Goal: Communication & Community: Answer question/provide support

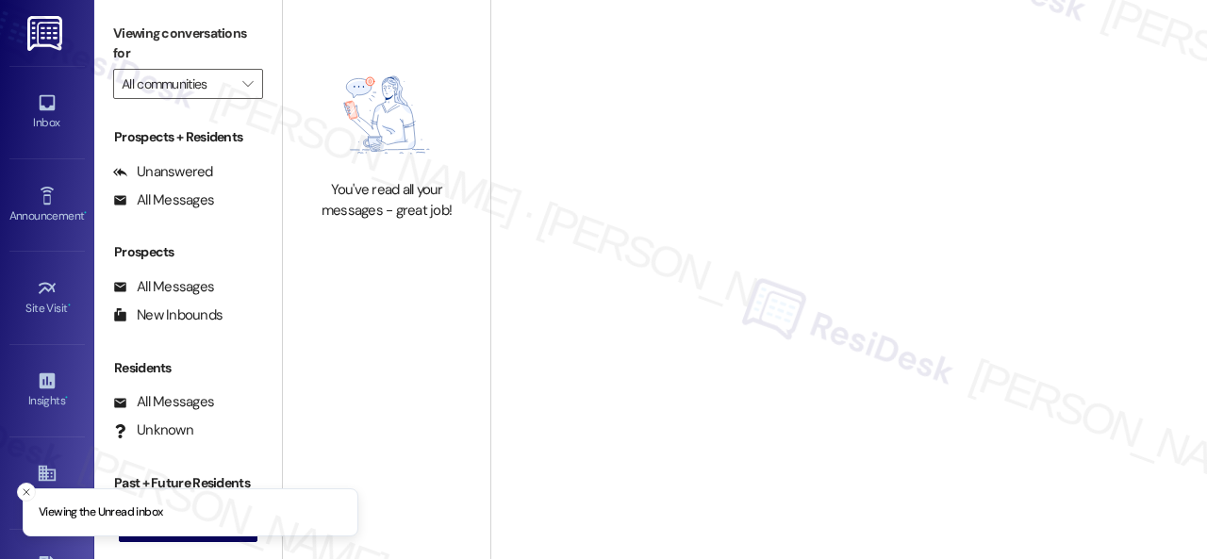
type input "Halston Paces Crossing"
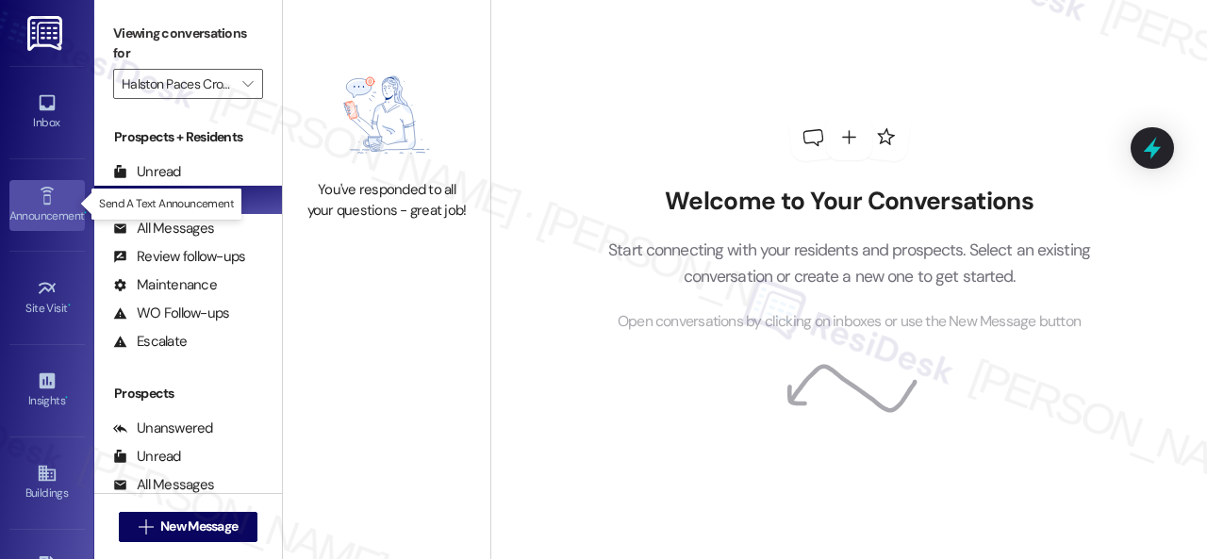
click at [51, 186] on icon at bounding box center [47, 196] width 21 height 21
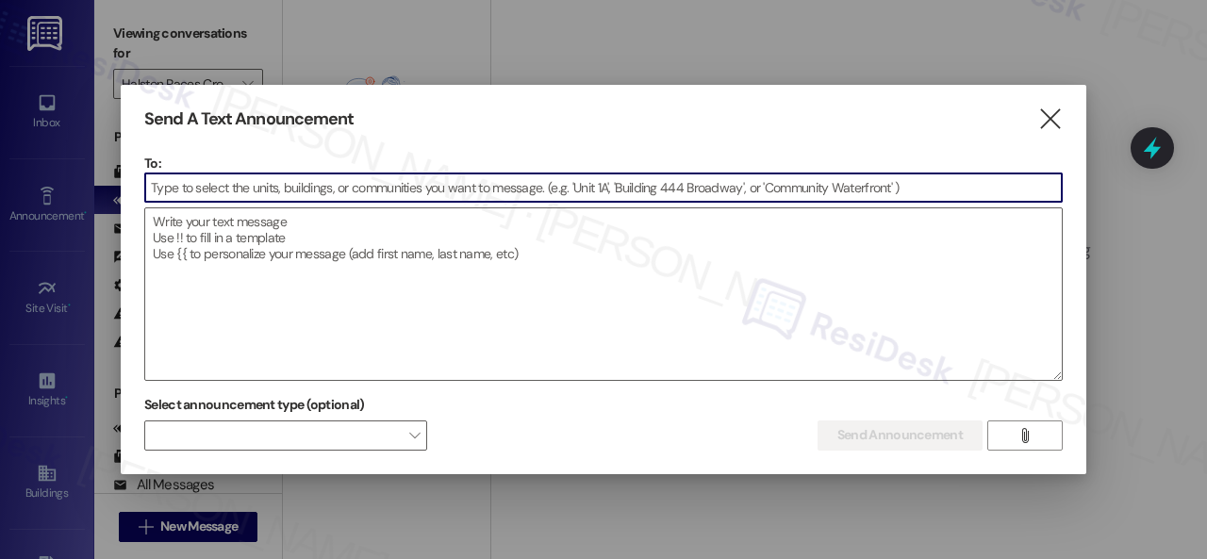
drag, startPoint x: 1053, startPoint y: 123, endPoint x: 939, endPoint y: 91, distance: 118.5
click at [1044, 122] on icon "" at bounding box center [1049, 119] width 25 height 20
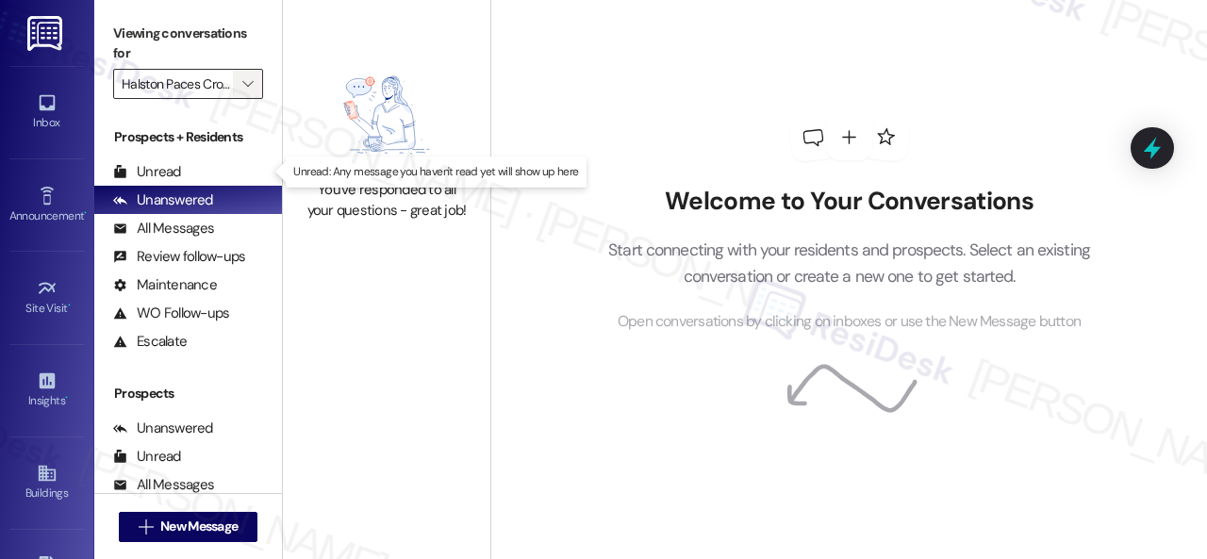
click at [251, 78] on icon "" at bounding box center [247, 83] width 10 height 15
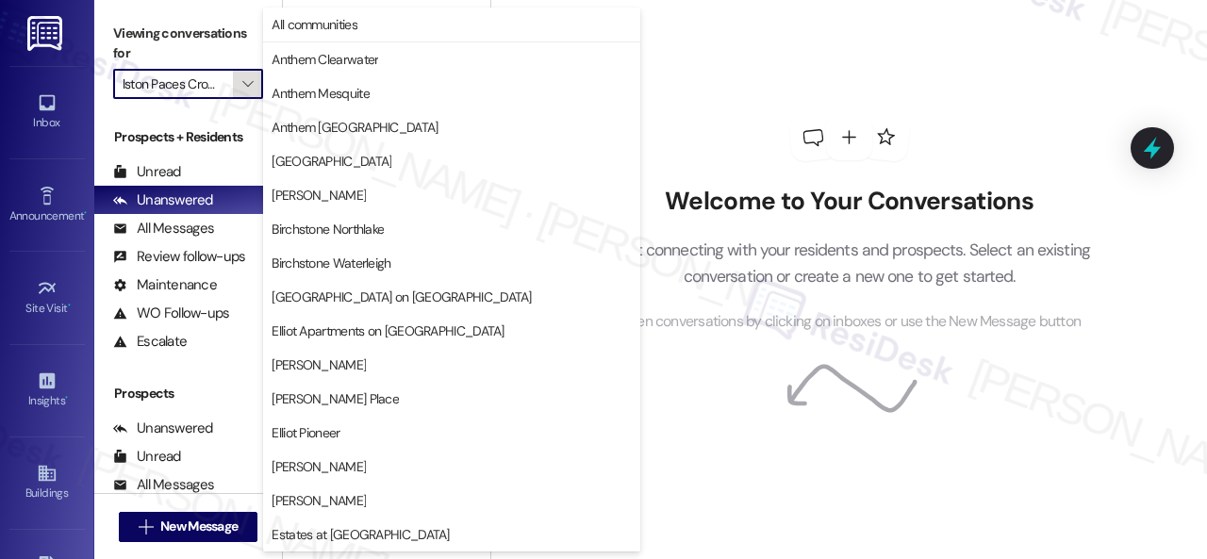
scroll to position [646, 0]
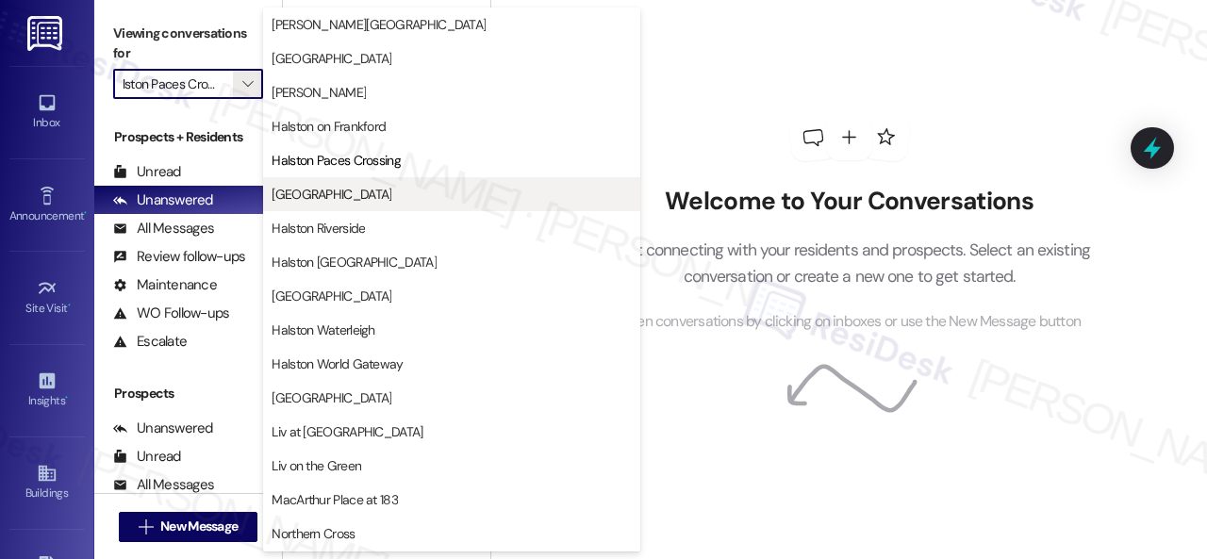
click at [319, 197] on span "Halston Park Central" at bounding box center [331, 194] width 120 height 19
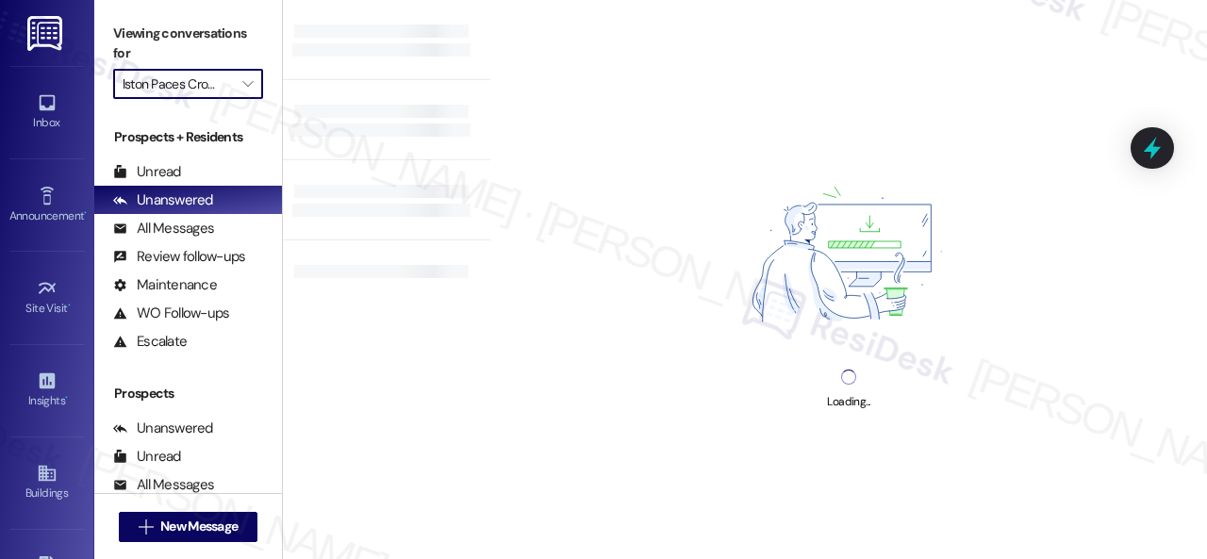
type input "Halston Park Central"
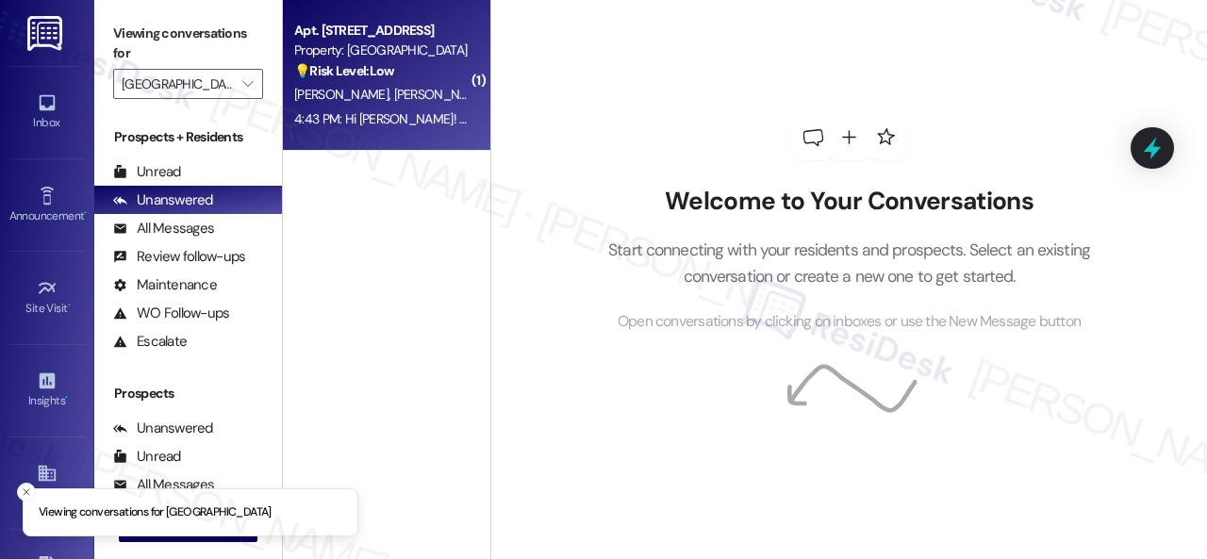
click at [394, 91] on span "R. Ledesma" at bounding box center [444, 94] width 100 height 17
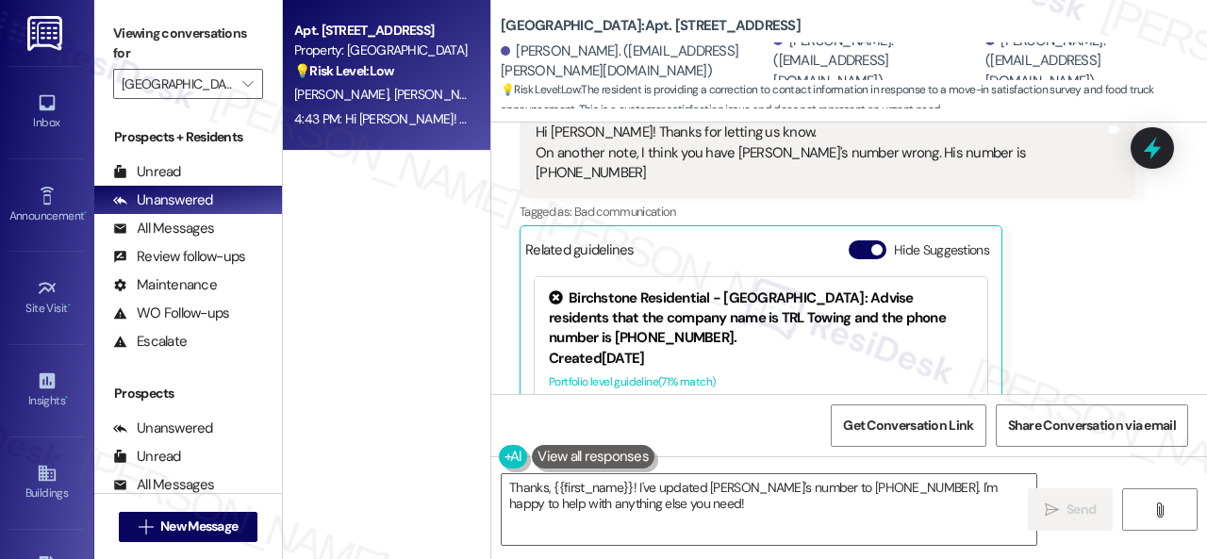
scroll to position [952, 0]
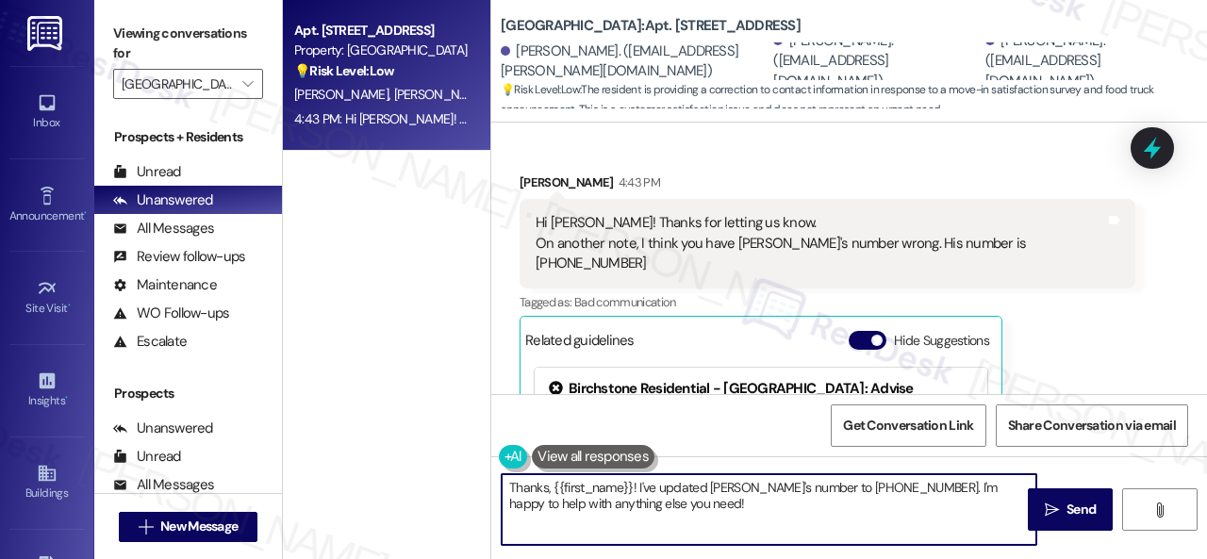
drag, startPoint x: 687, startPoint y: 511, endPoint x: 446, endPoint y: 493, distance: 242.0
click at [446, 493] on div "Apt. 103, 005 Halston Park Central Property: Halston Park Central 💡 Risk Level:…" at bounding box center [745, 279] width 924 height 559
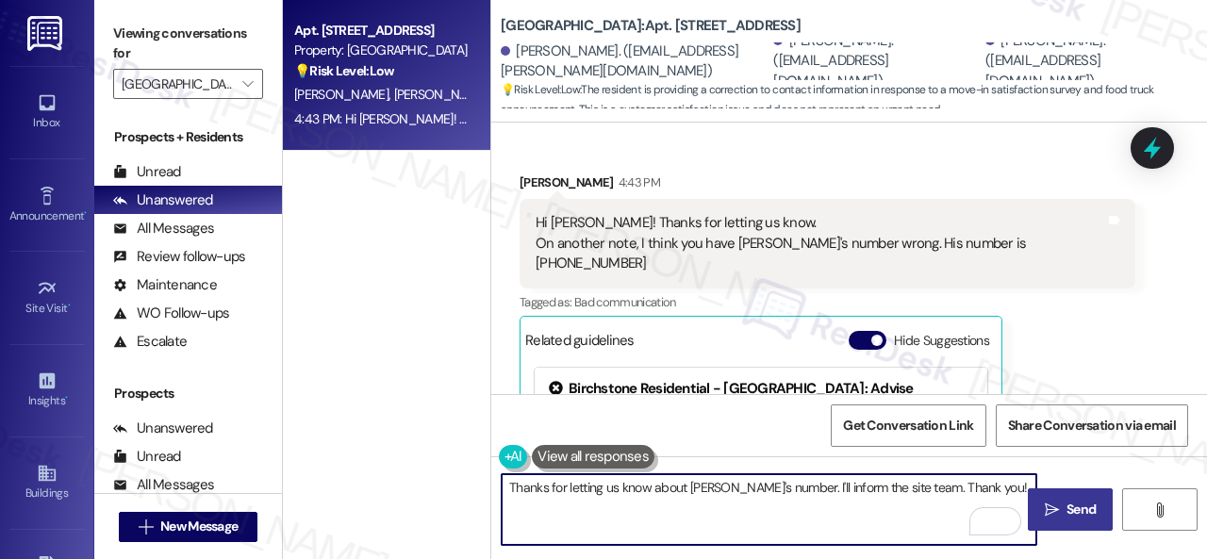
type textarea "Thanks for letting us know about Sebastian's number. I'll inform the site team.…"
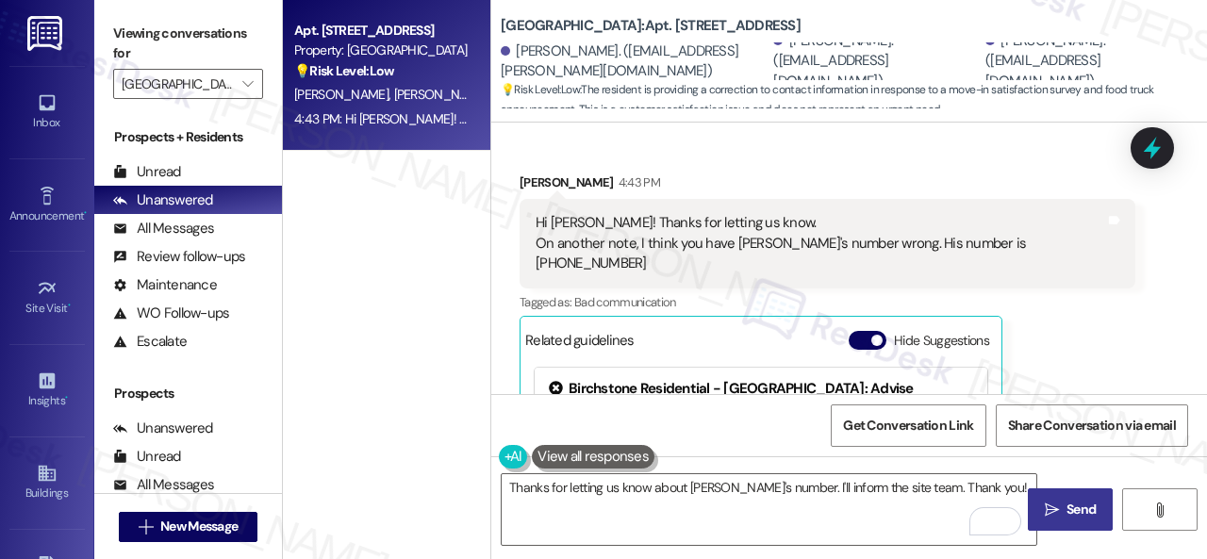
click at [1046, 511] on icon "" at bounding box center [1052, 509] width 14 height 15
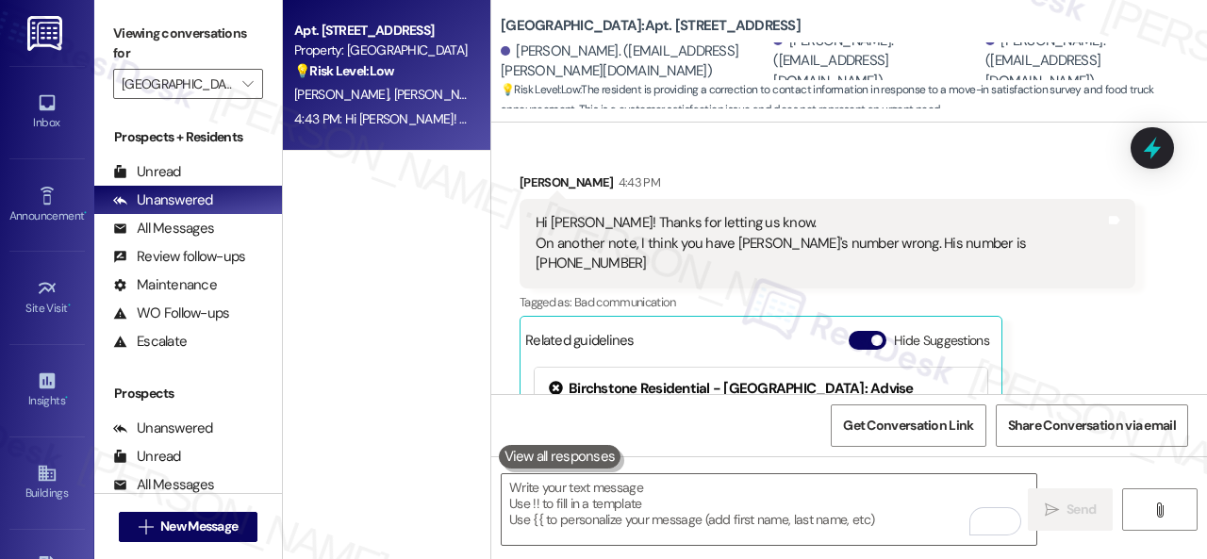
scroll to position [1139, 0]
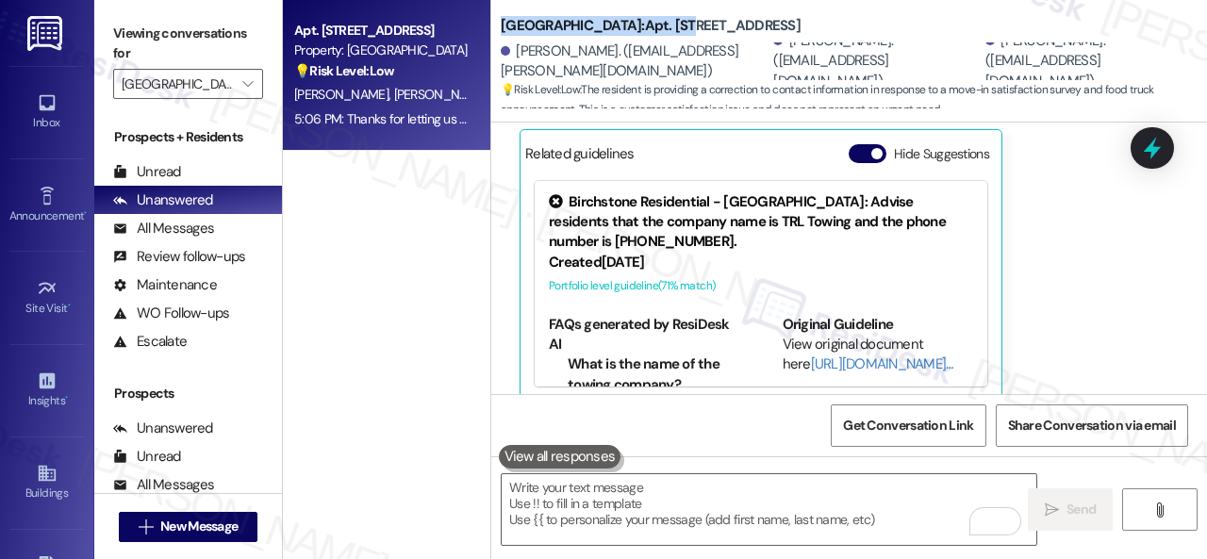
drag, startPoint x: 503, startPoint y: 27, endPoint x: 681, endPoint y: 22, distance: 177.3
click at [681, 22] on b "Halston Park Central: Apt. 103, 005 Halston Park Central" at bounding box center [651, 26] width 300 height 20
copy b "Halston Park Central: Apt. 103"
drag, startPoint x: 918, startPoint y: 425, endPoint x: 921, endPoint y: 413, distance: 12.6
click at [924, 425] on span "Get Conversation Link" at bounding box center [908, 426] width 130 height 20
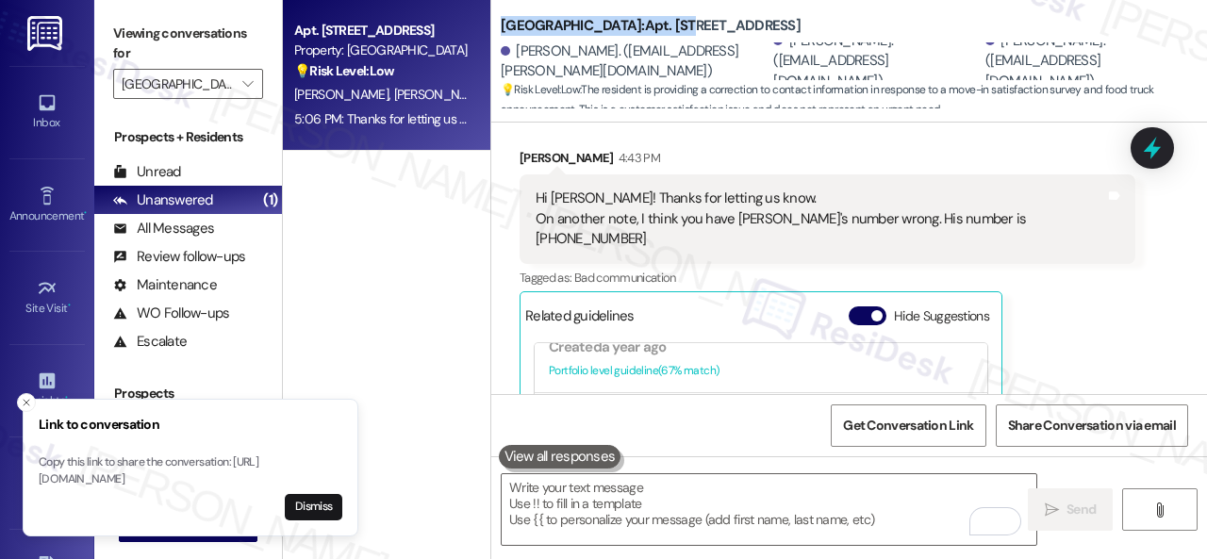
scroll to position [895, 0]
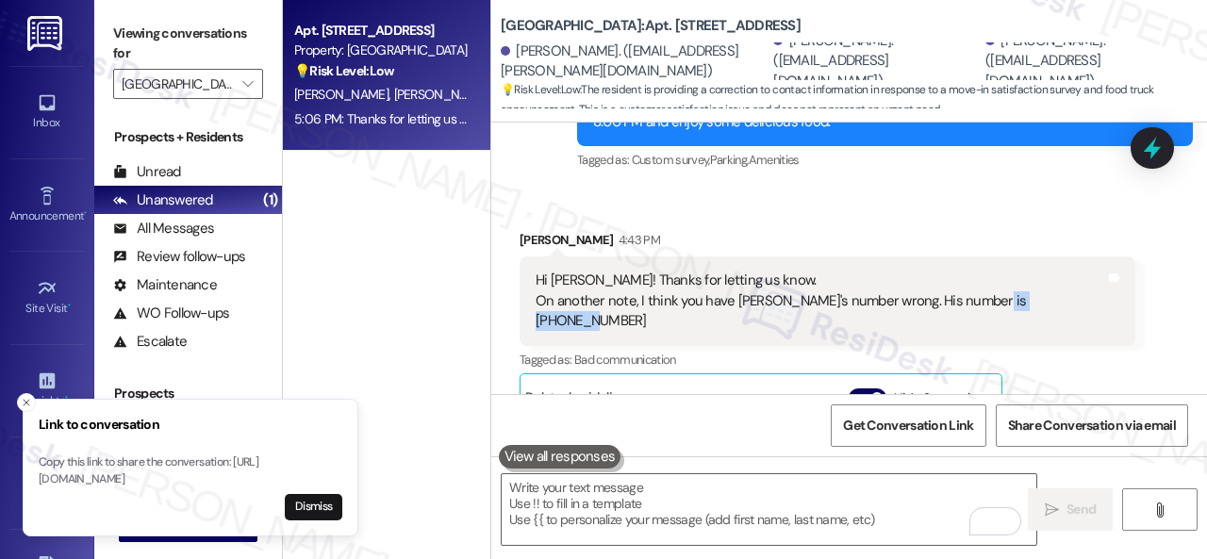
drag, startPoint x: 977, startPoint y: 297, endPoint x: 1060, endPoint y: 297, distance: 83.0
click at [1058, 297] on div "Hi Sarah! Thanks for letting us know. On another note, I think you have Sebasti…" at bounding box center [819, 301] width 569 height 60
copy div "787-969-7587"
click at [963, 192] on div "Received via SMS Yanira Ledesma 4:43 PM Hi Sarah! Thanks for letting us know. O…" at bounding box center [849, 423] width 716 height 471
click at [32, 393] on button "Close toast" at bounding box center [26, 402] width 19 height 19
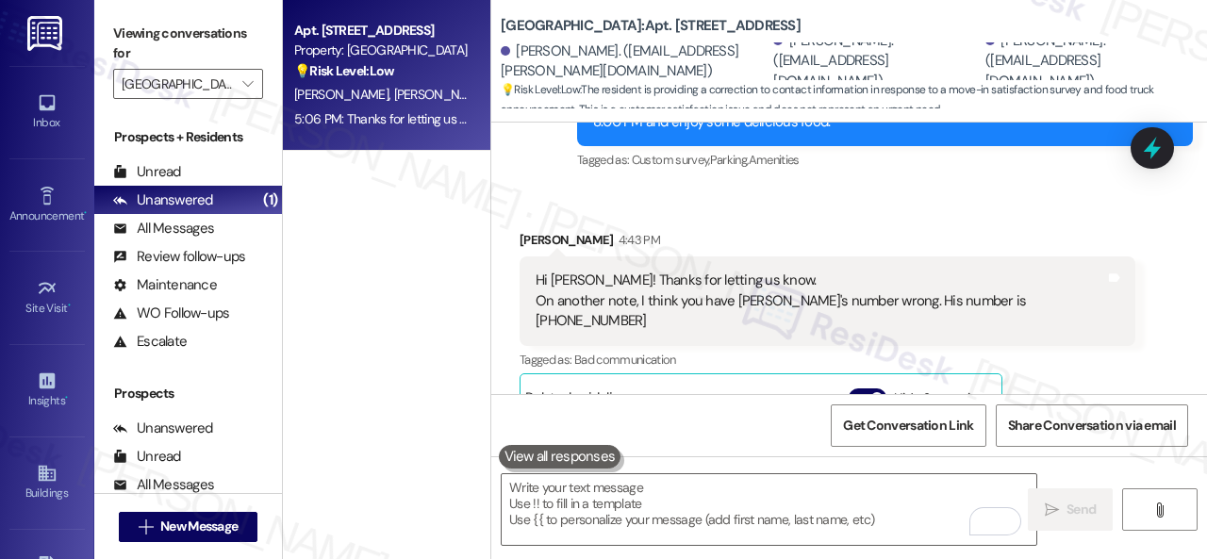
click at [801, 200] on div "Received via SMS Yanira Ledesma 4:43 PM Hi Sarah! Thanks for letting us know. O…" at bounding box center [849, 423] width 716 height 471
click at [809, 202] on div "Received via SMS Yanira Ledesma 4:43 PM Hi Sarah! Thanks for letting us know. O…" at bounding box center [849, 423] width 716 height 471
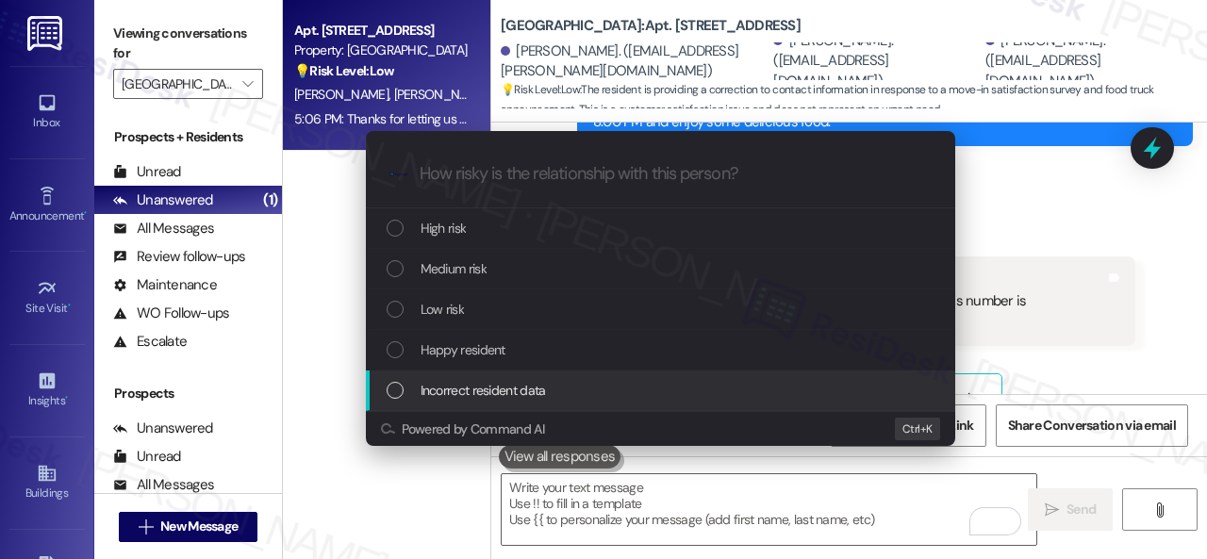
drag, startPoint x: 468, startPoint y: 397, endPoint x: 673, endPoint y: 370, distance: 207.2
click at [469, 397] on span "Incorrect resident data" at bounding box center [482, 390] width 125 height 21
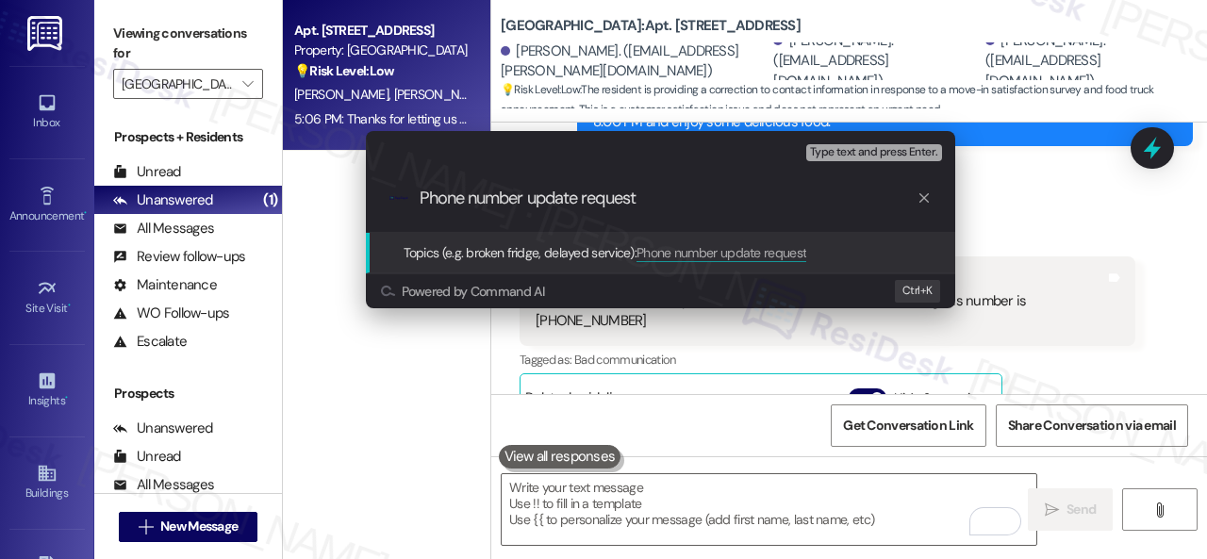
type input "Phone number update request."
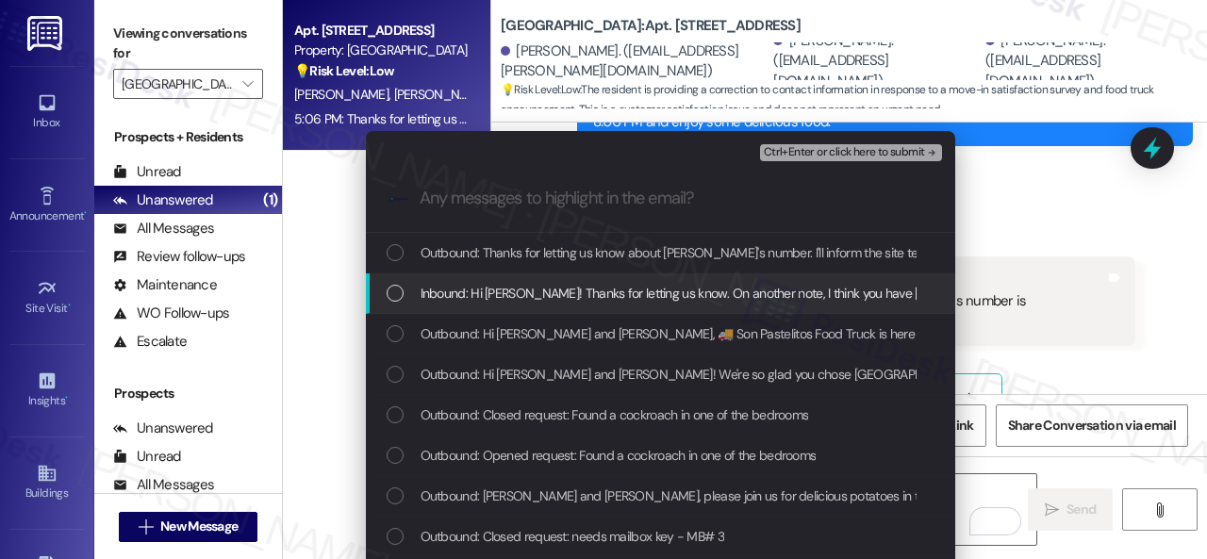
click at [579, 288] on span "Inbound: Hi Sarah! Thanks for letting us know. On another note, I think you hav…" at bounding box center [852, 293] width 865 height 21
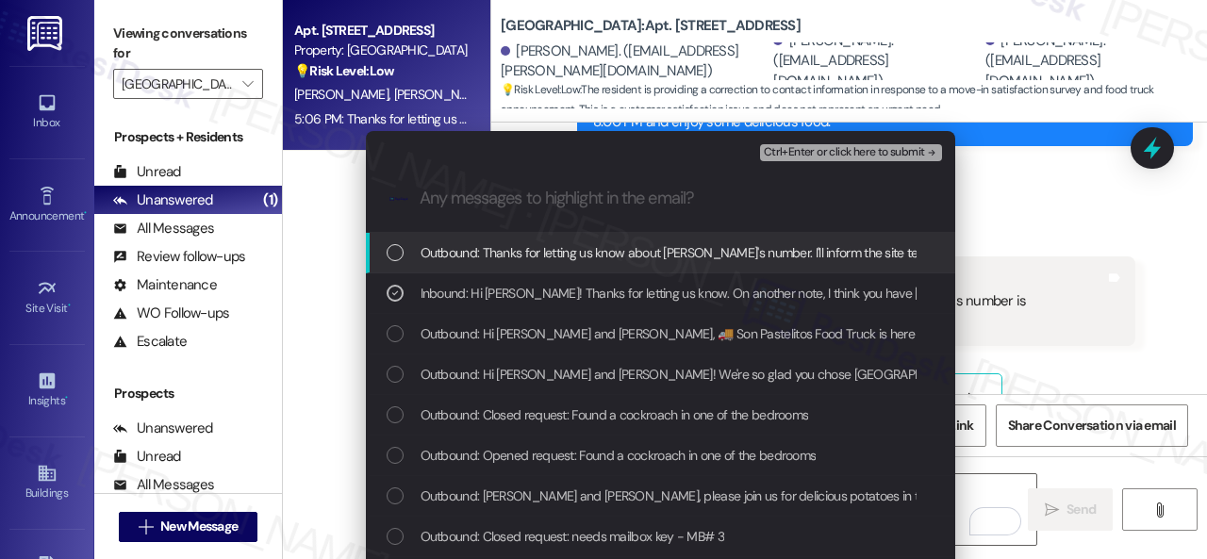
click at [805, 152] on span "Ctrl+Enter or click here to submit" at bounding box center [844, 152] width 161 height 13
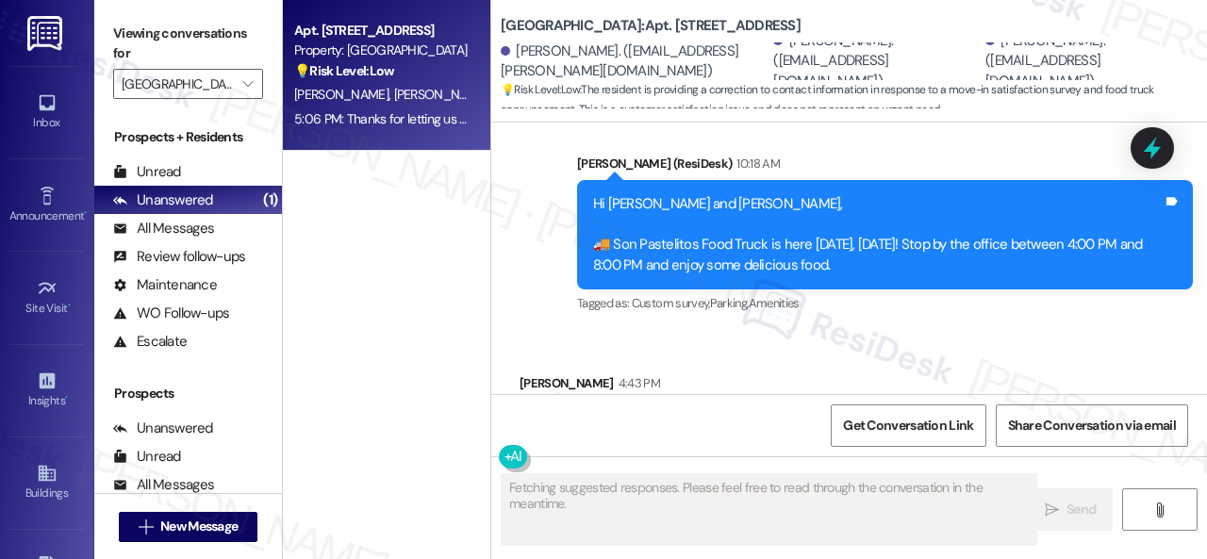
scroll to position [1139, 0]
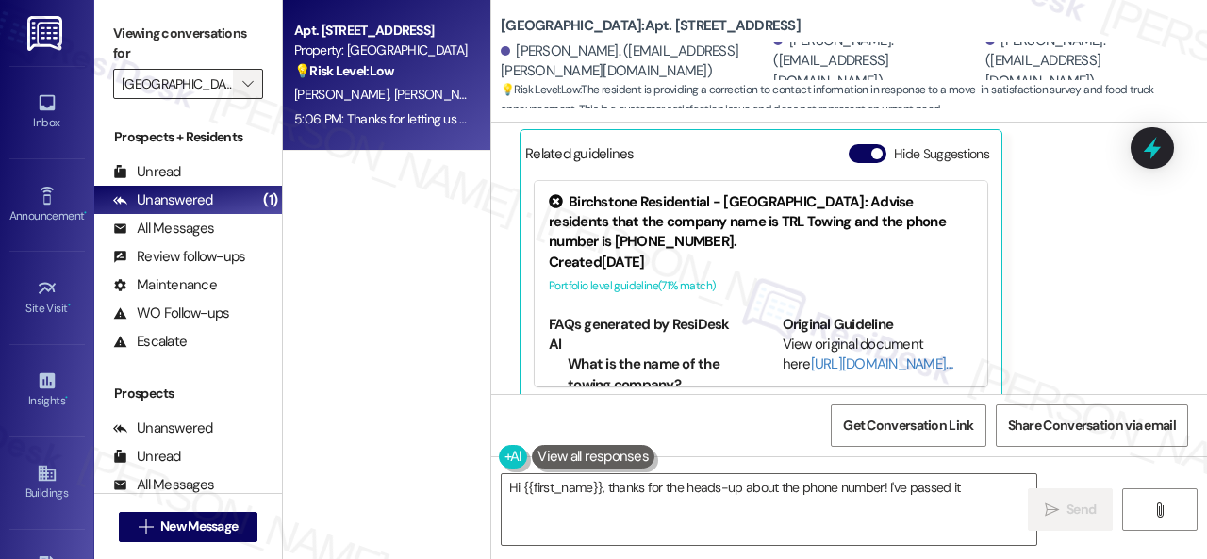
click at [247, 76] on icon "" at bounding box center [247, 83] width 10 height 15
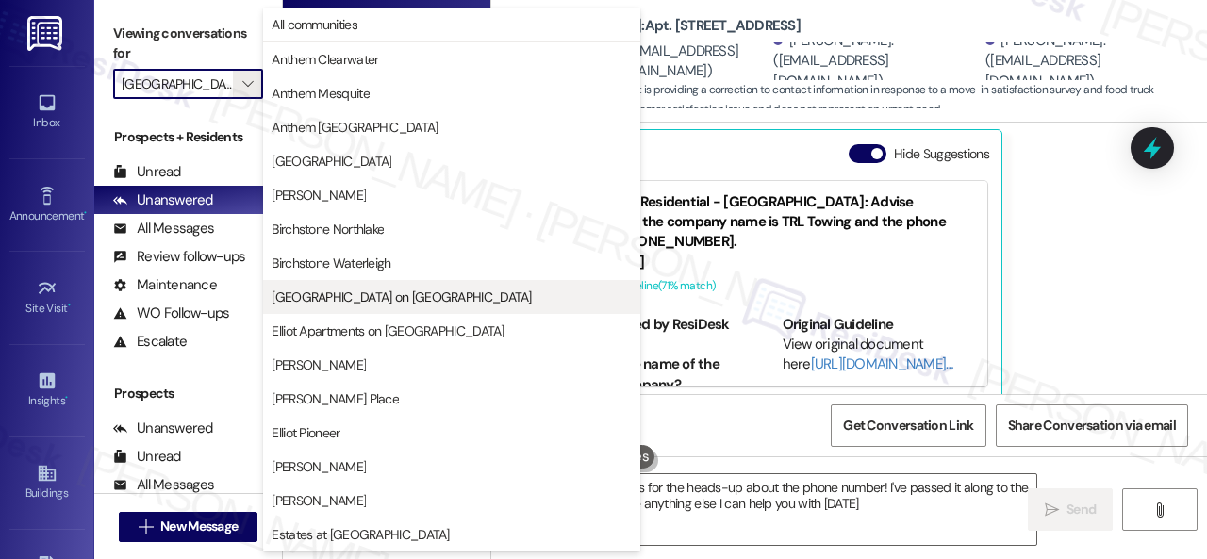
type textarea "Hi {{first_name}}, thanks for the heads-up about the phone number! I've passed …"
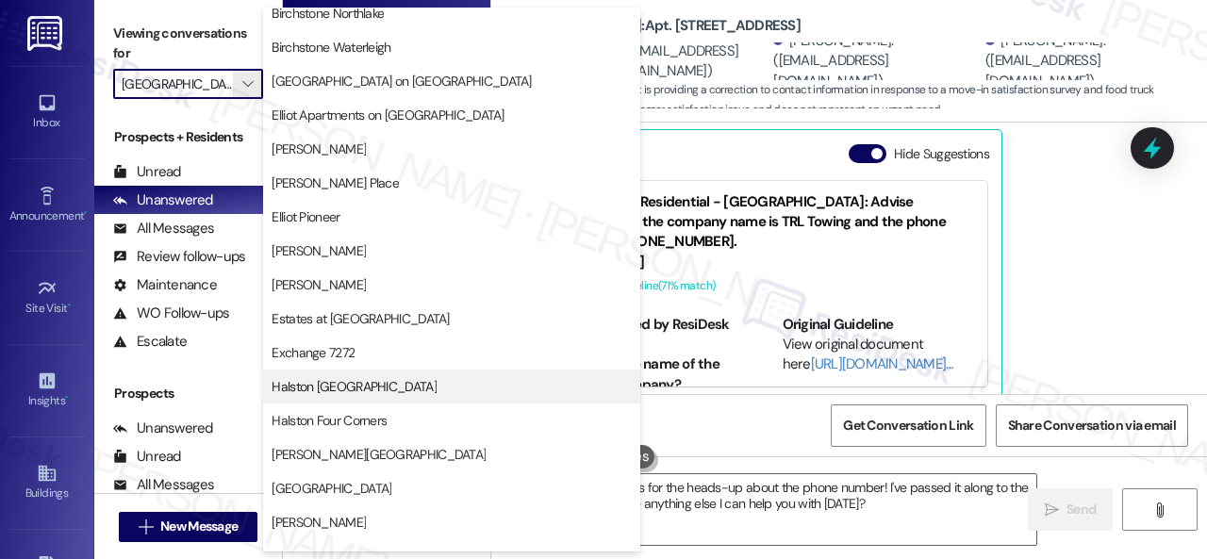
scroll to position [471, 0]
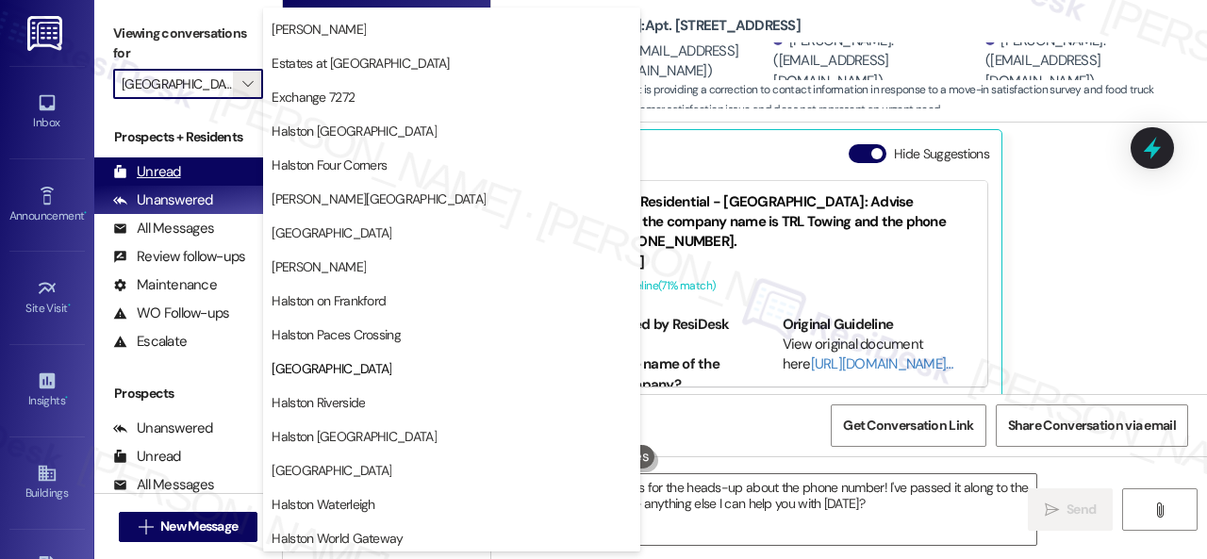
click at [156, 173] on div "Unread" at bounding box center [147, 172] width 68 height 20
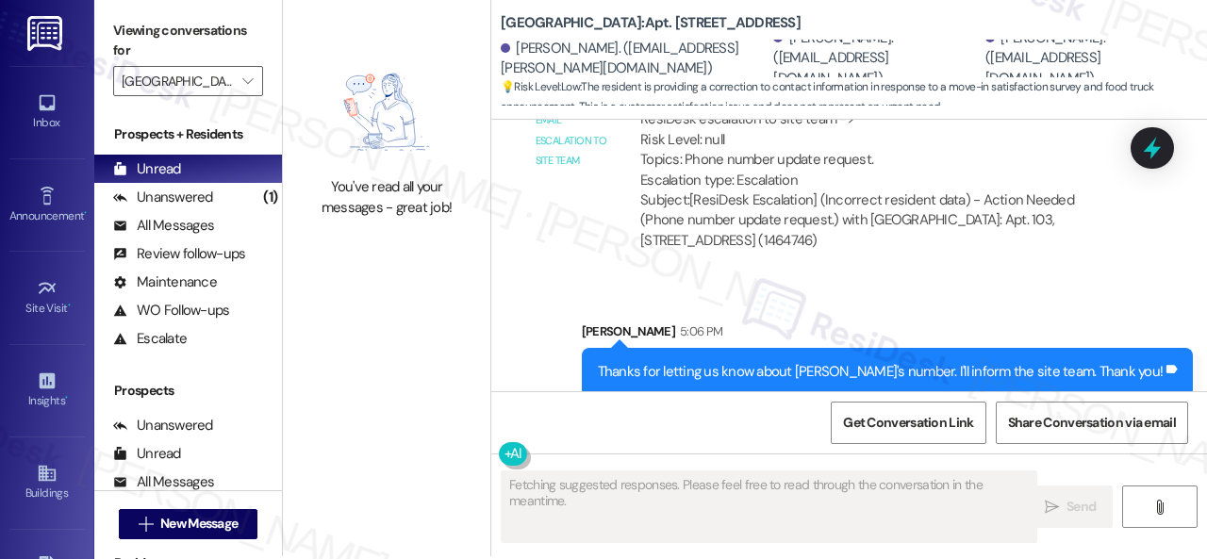
scroll to position [6, 0]
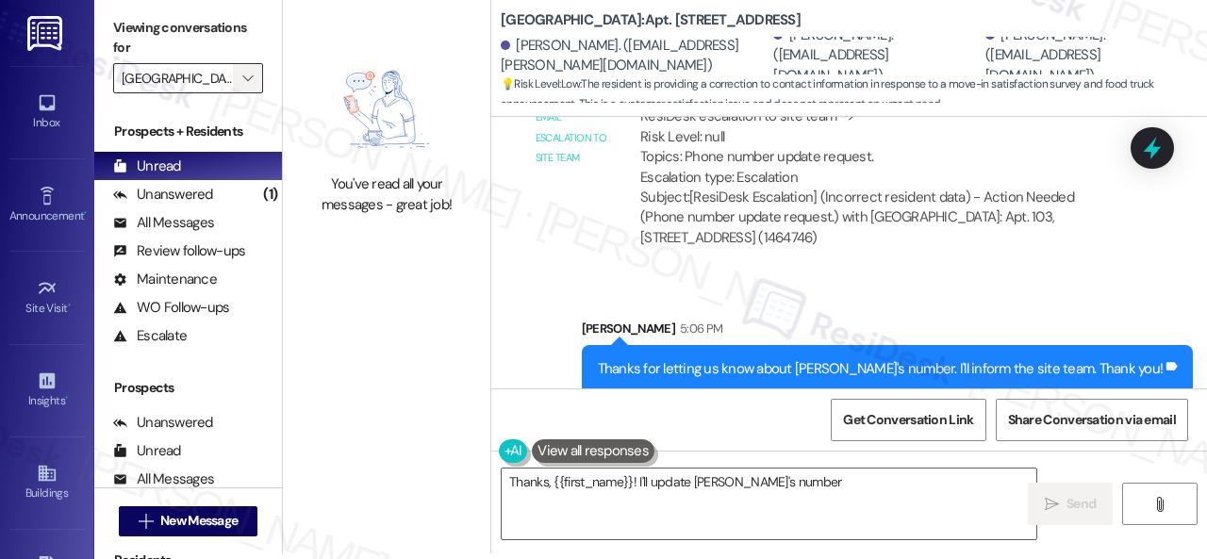
click at [243, 71] on icon "" at bounding box center [247, 78] width 10 height 15
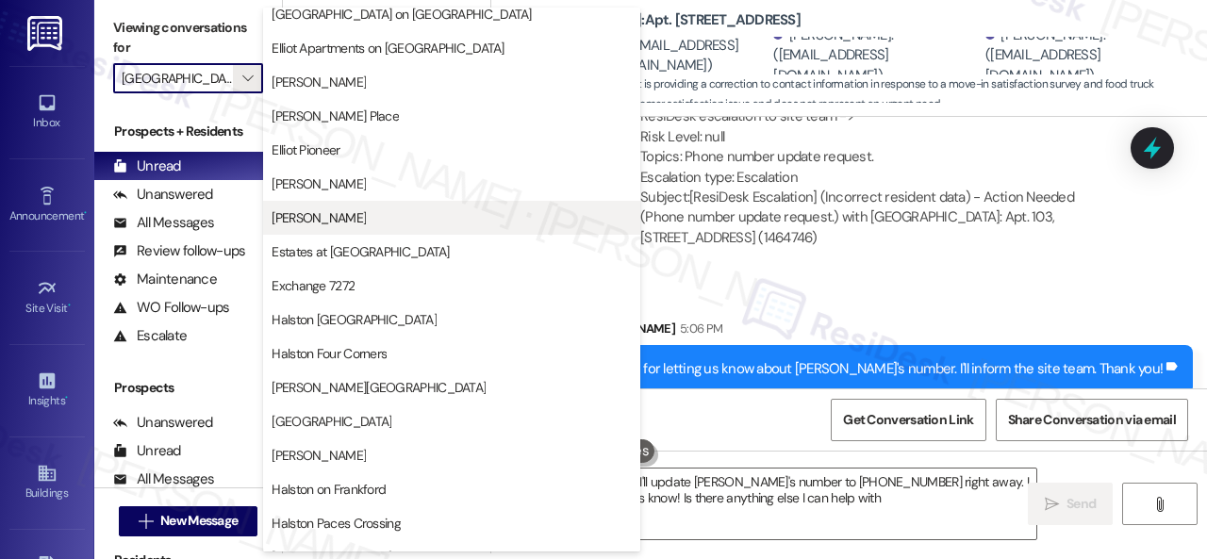
type textarea "Thanks, {{first_name}}! I'll update Sebastian's number to 787-969-7587 right aw…"
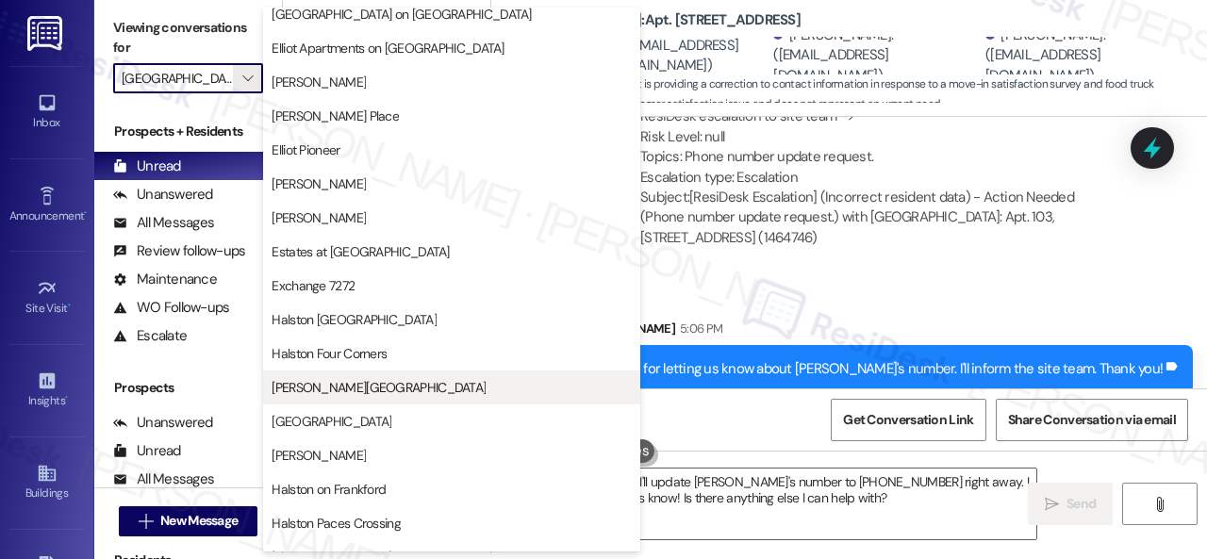
scroll to position [471, 0]
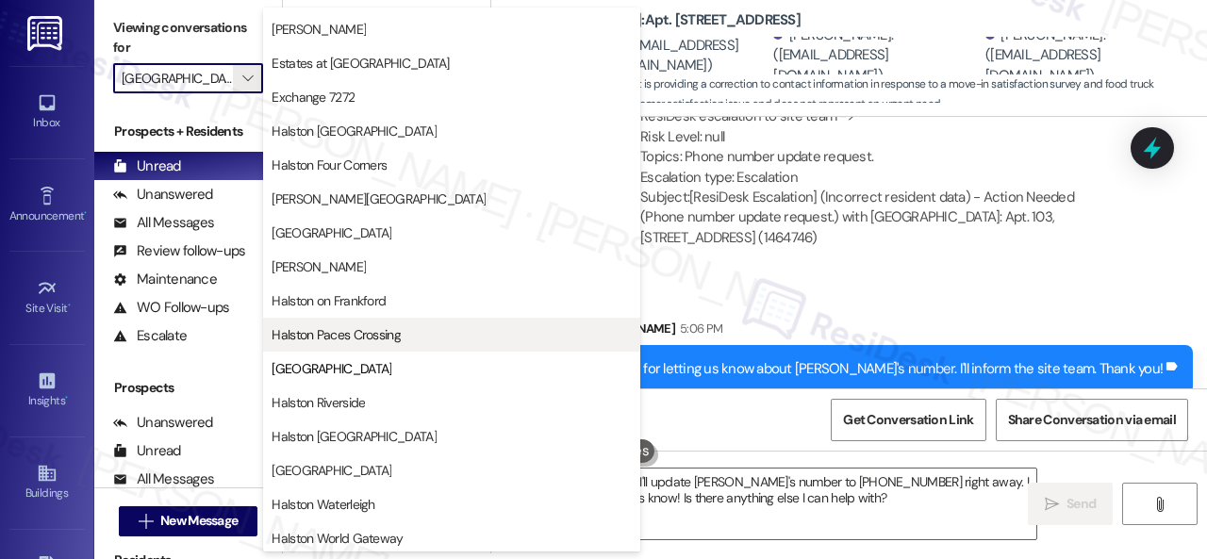
click at [371, 333] on span "Halston Paces Crossing" at bounding box center [335, 334] width 129 height 19
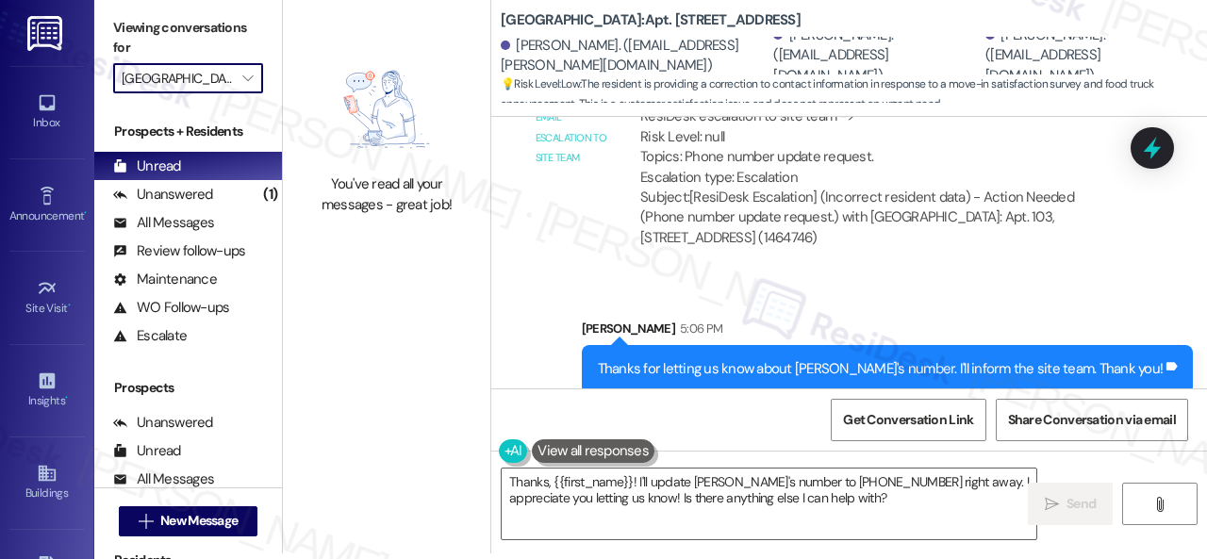
type input "Halston Paces Crossing"
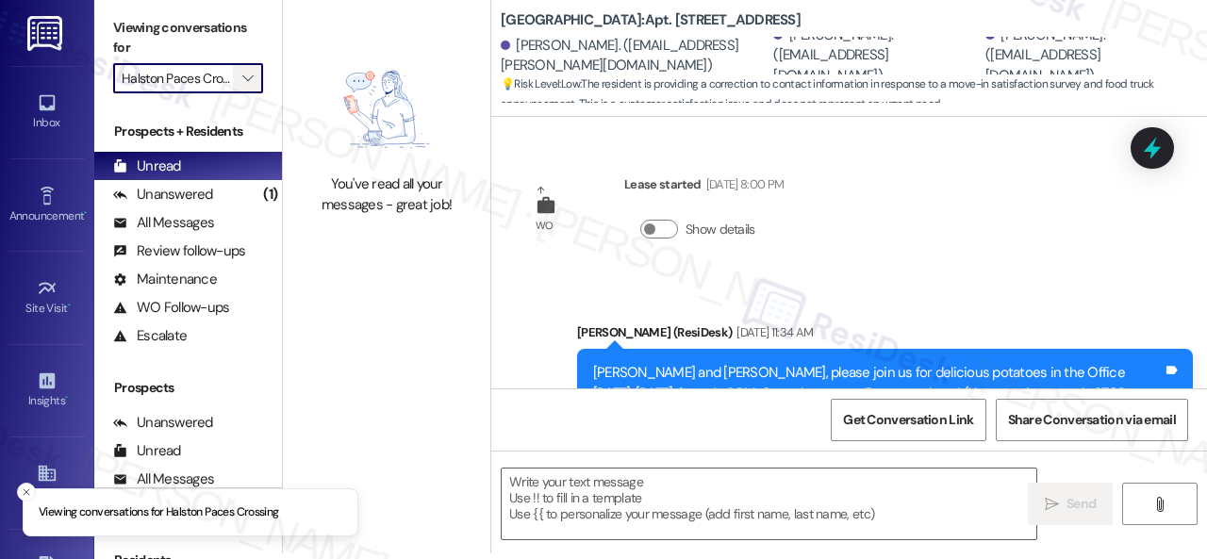
click at [249, 74] on span "" at bounding box center [248, 78] width 18 height 30
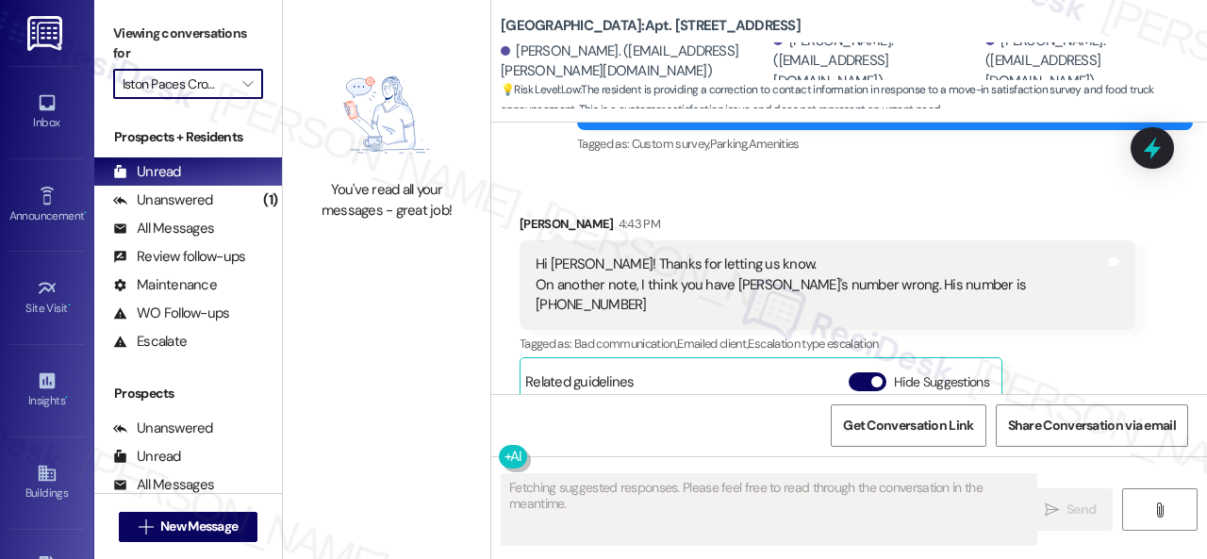
scroll to position [1139, 0]
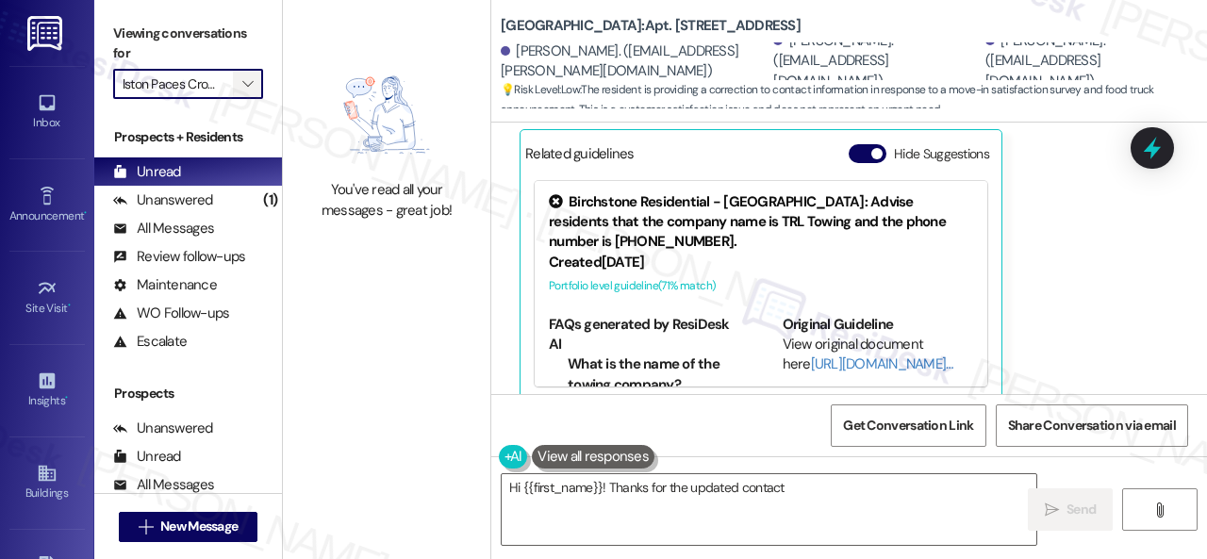
click at [251, 82] on icon "" at bounding box center [247, 83] width 10 height 15
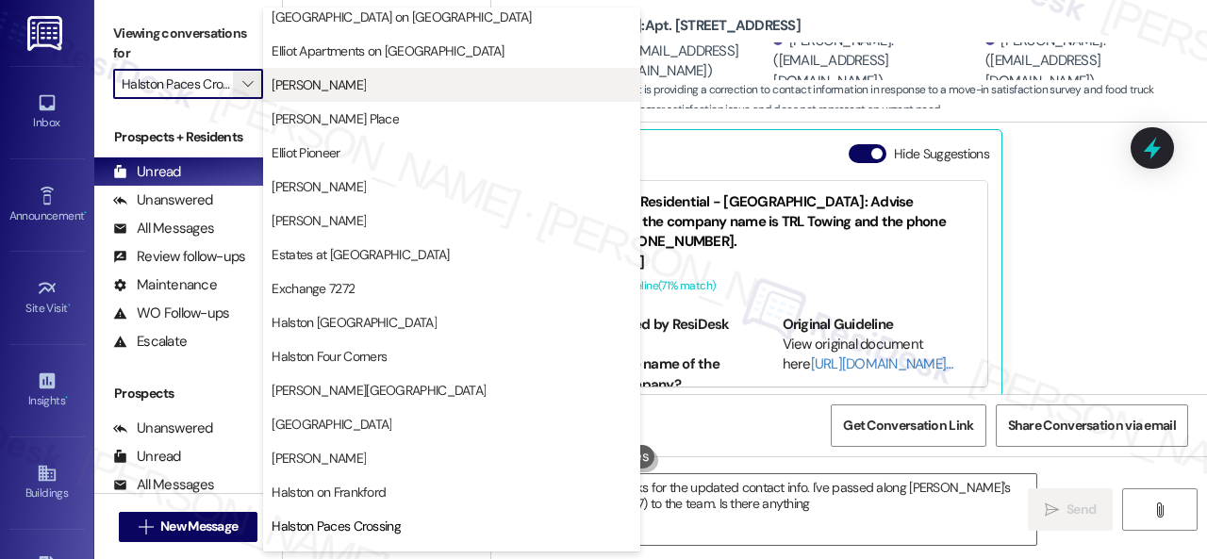
scroll to position [283, 0]
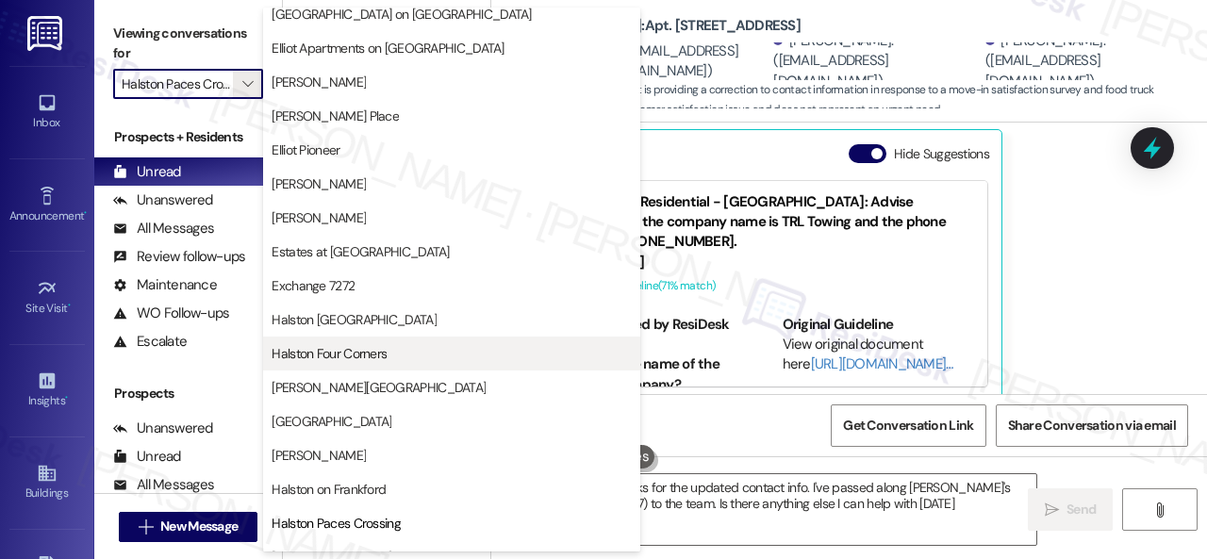
type textarea "Hi {{first_name}}! Thanks for the updated contact info. I've passed along Sebas…"
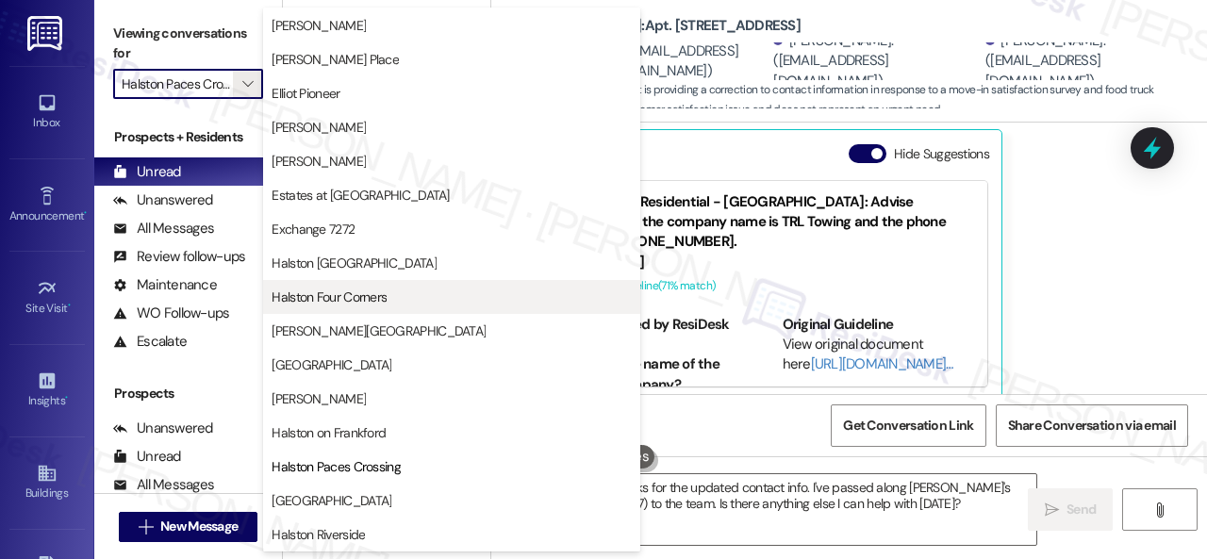
scroll to position [377, 0]
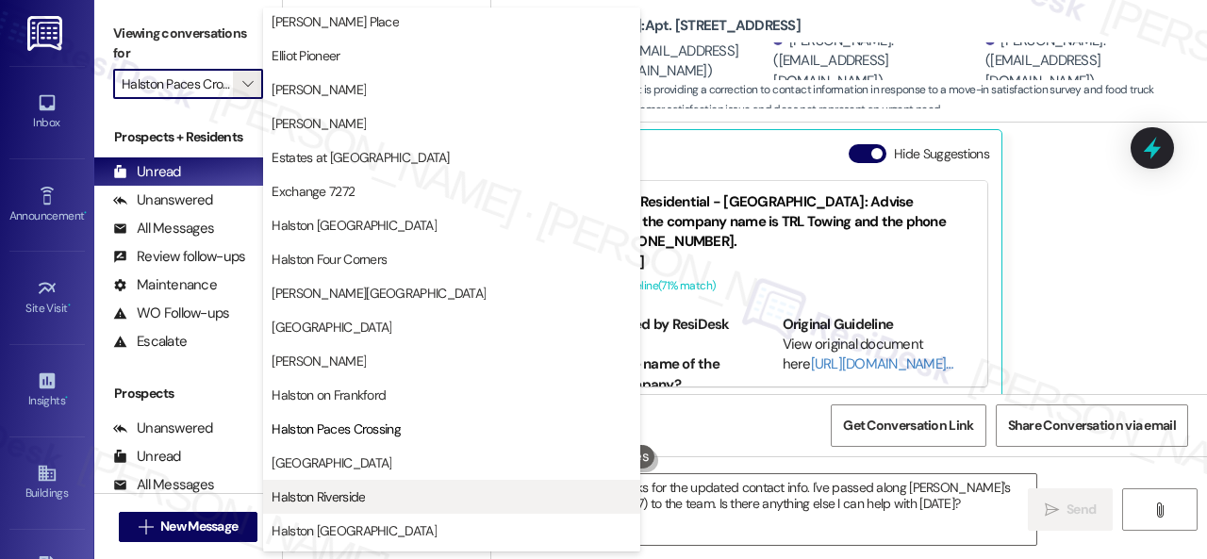
click at [324, 491] on span "Halston Riverside" at bounding box center [317, 496] width 93 height 19
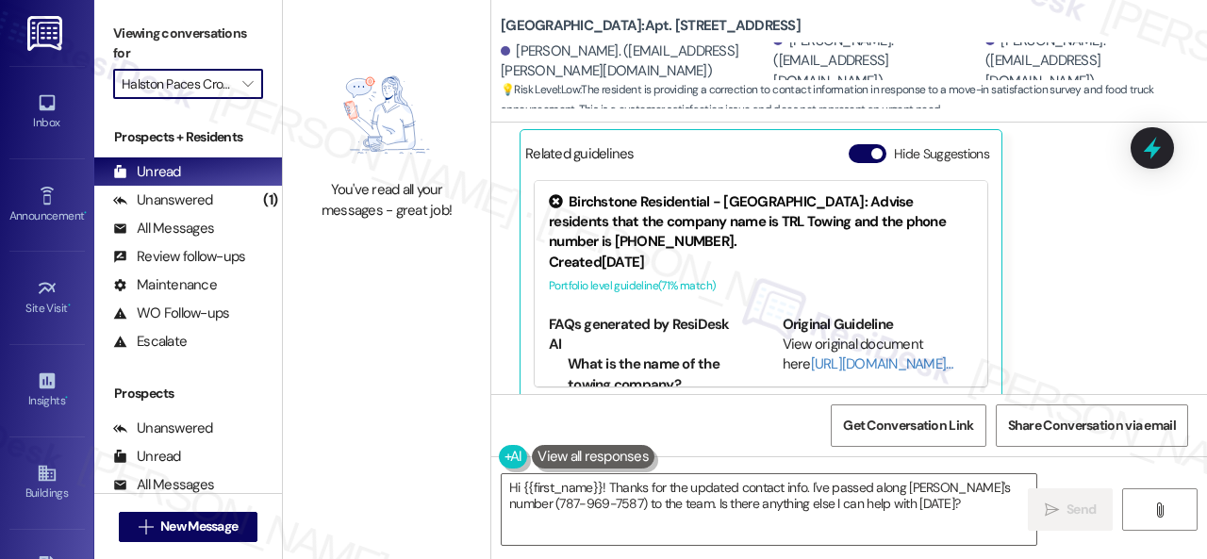
type input "Halston Riverside"
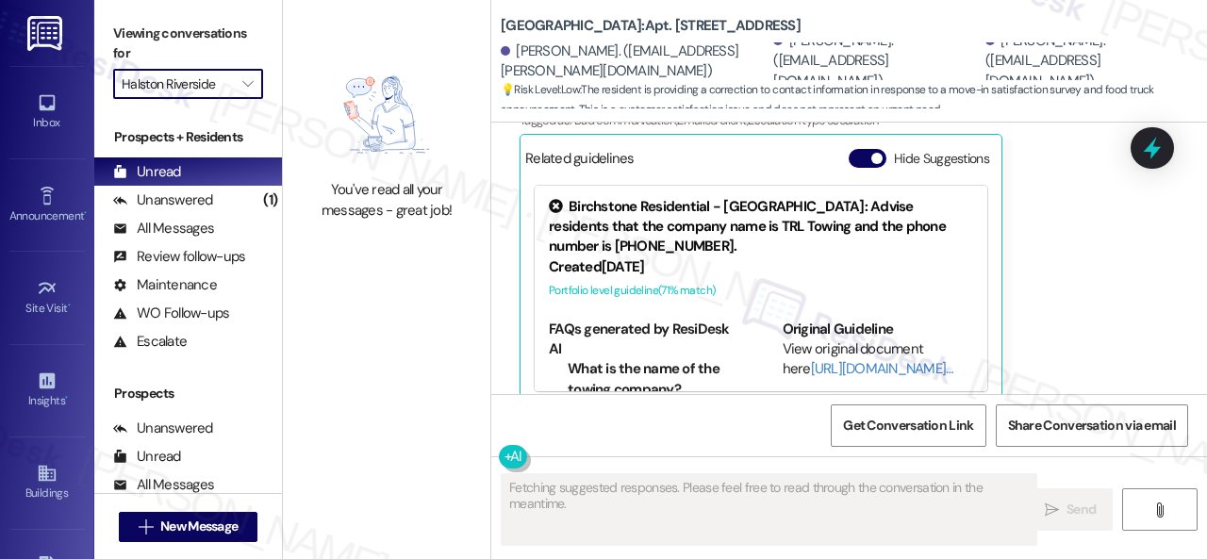
scroll to position [1139, 0]
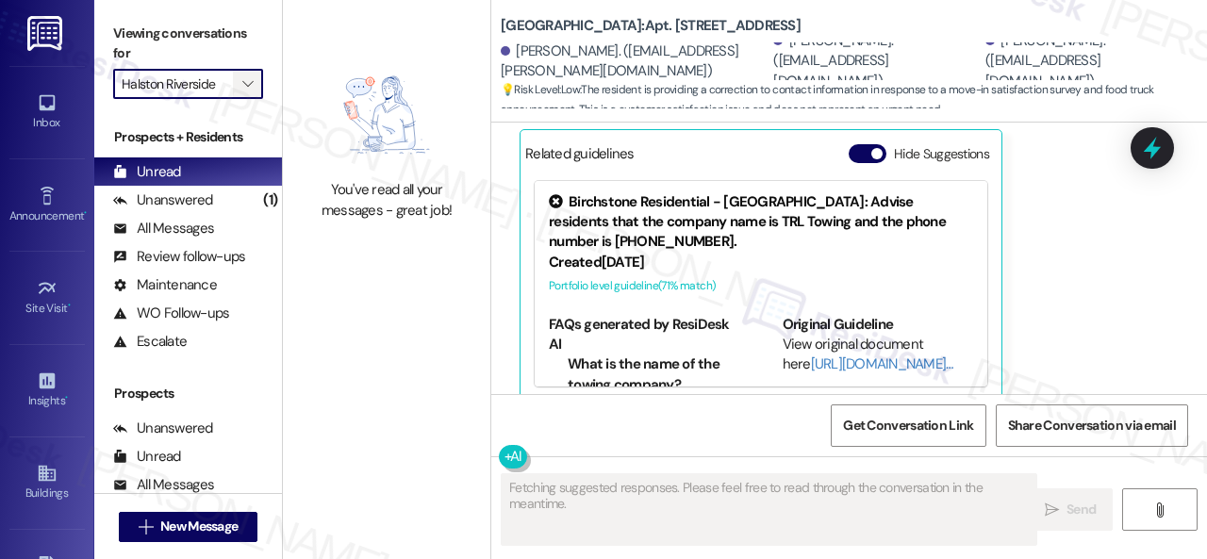
click at [255, 81] on span "" at bounding box center [248, 84] width 18 height 30
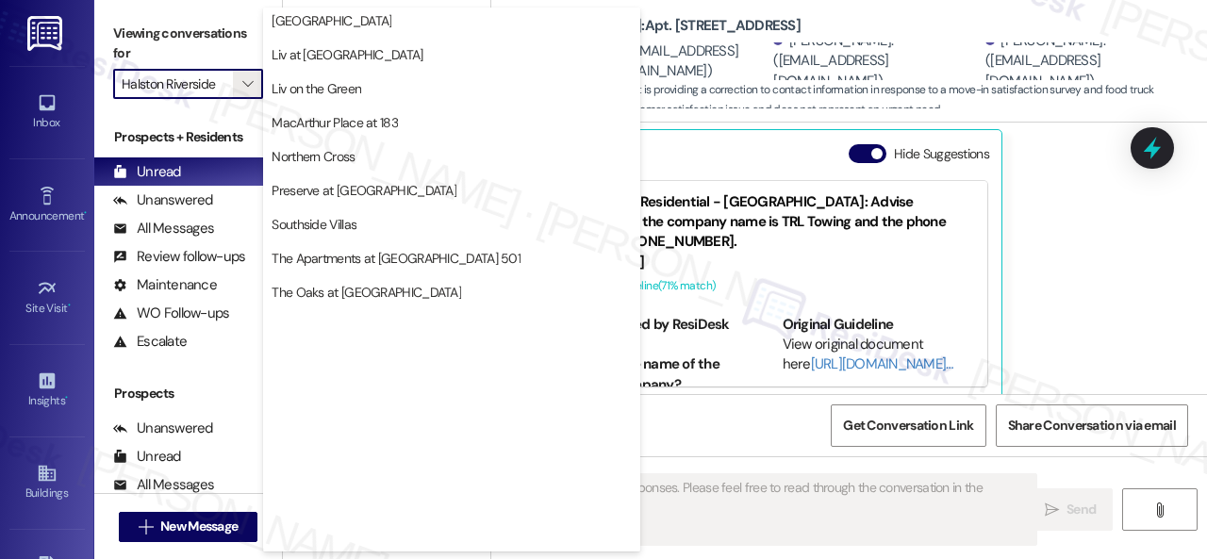
scroll to position [814, 0]
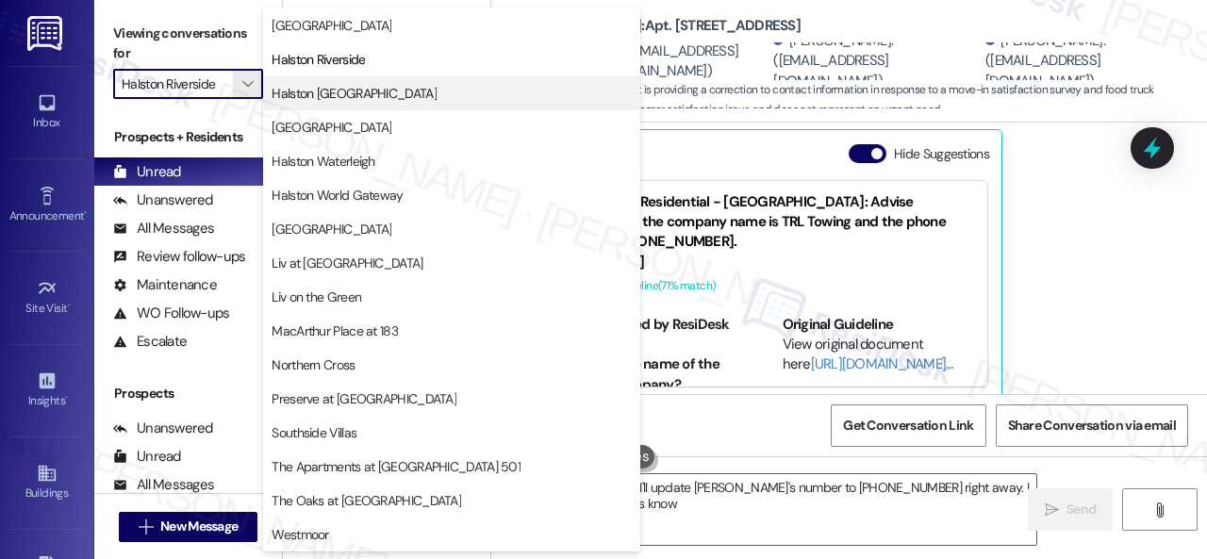
type textarea "Thanks, {{first_name}}! I'll update Sebastian's number to 787-969-7587 right aw…"
click at [368, 83] on button "Halston Shiloh Valley" at bounding box center [451, 93] width 377 height 34
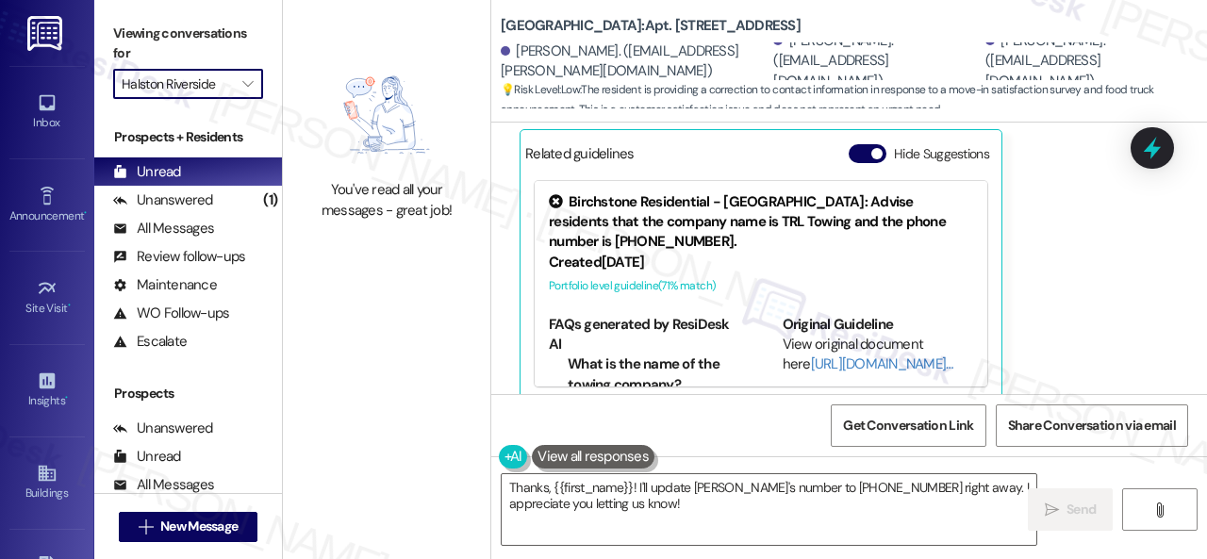
type input "Halston Shiloh Valley"
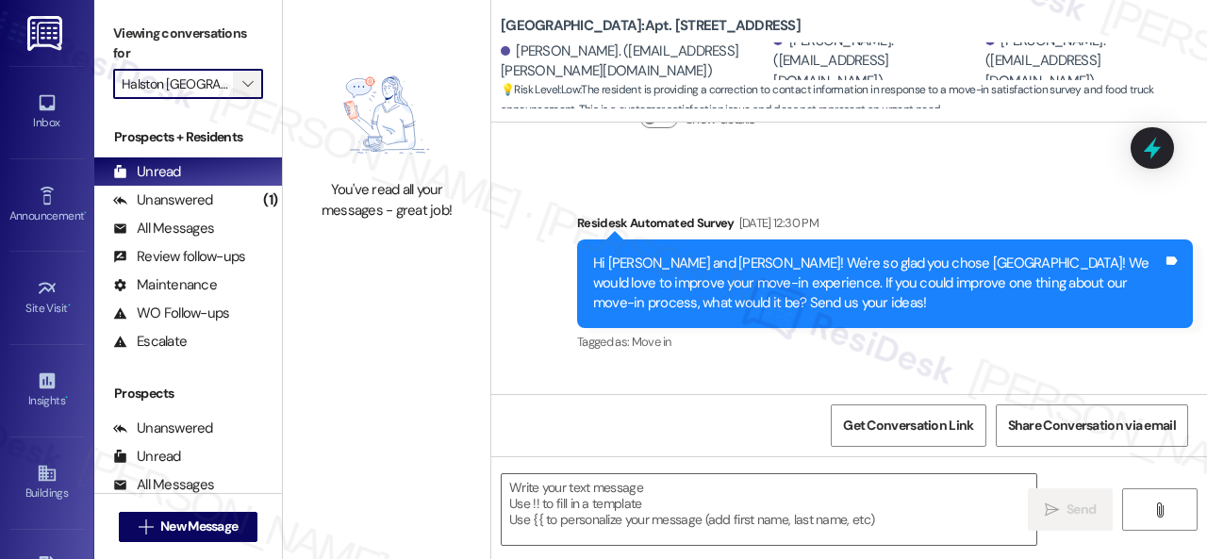
type textarea "Fetching suggested responses. Please feel free to read through the conversation…"
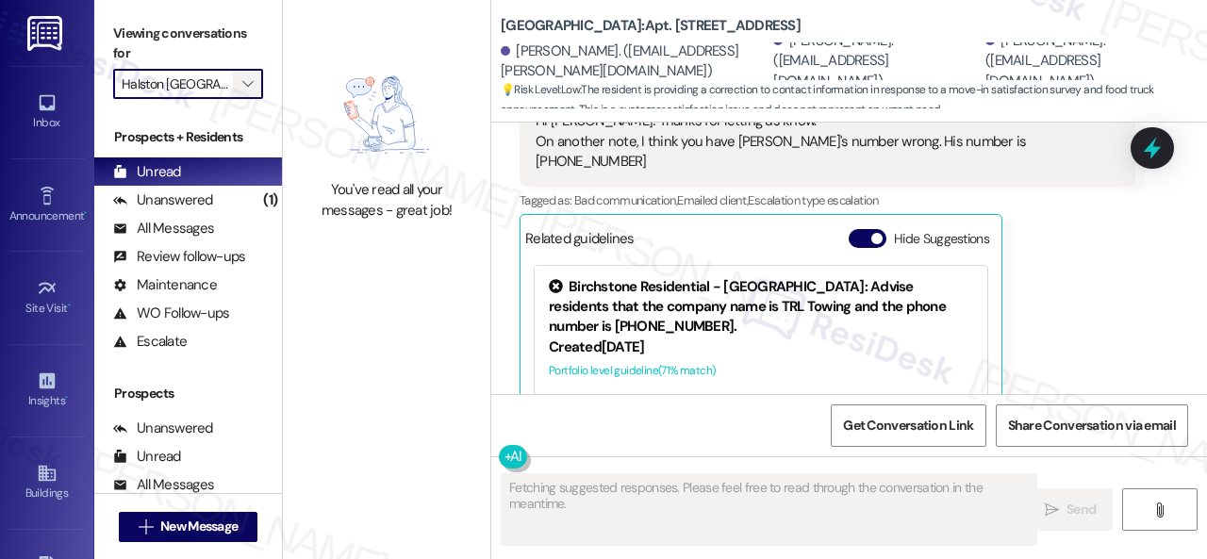
scroll to position [1139, 0]
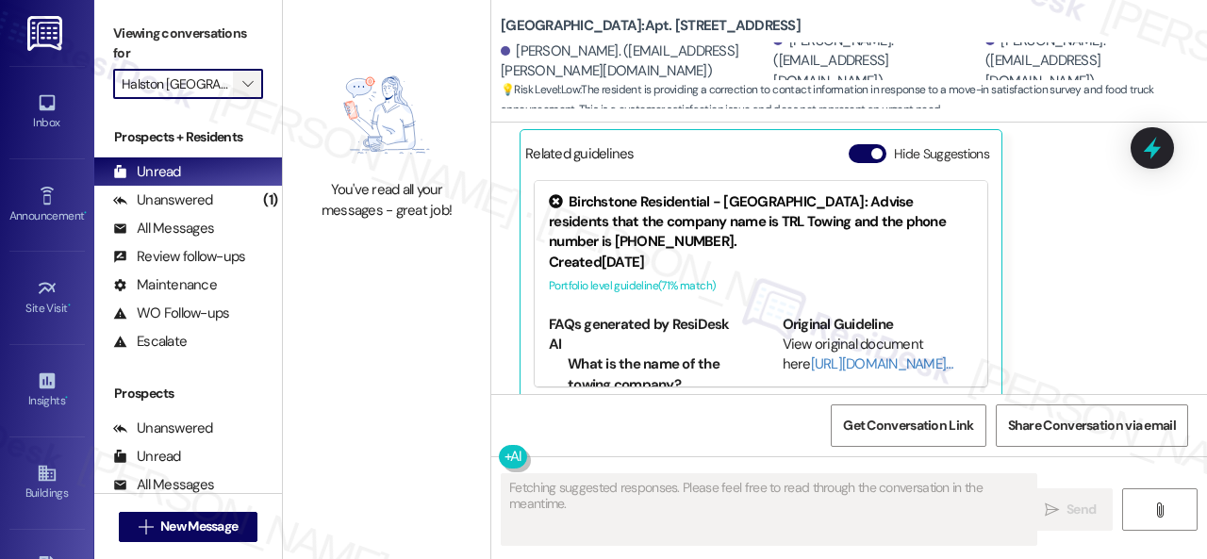
click at [249, 86] on icon "" at bounding box center [247, 83] width 10 height 15
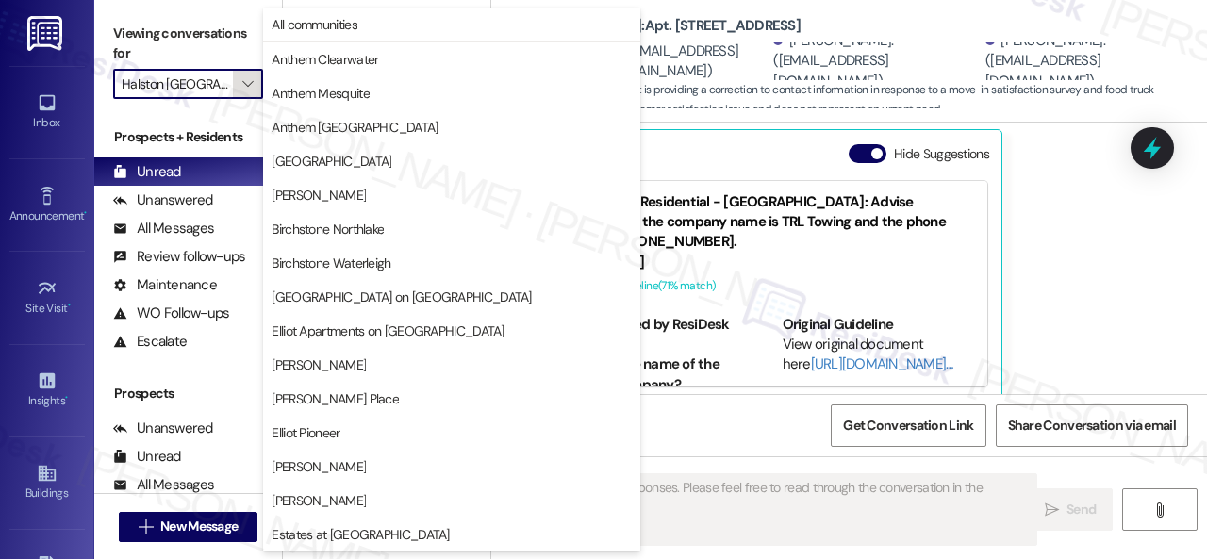
scroll to position [646, 0]
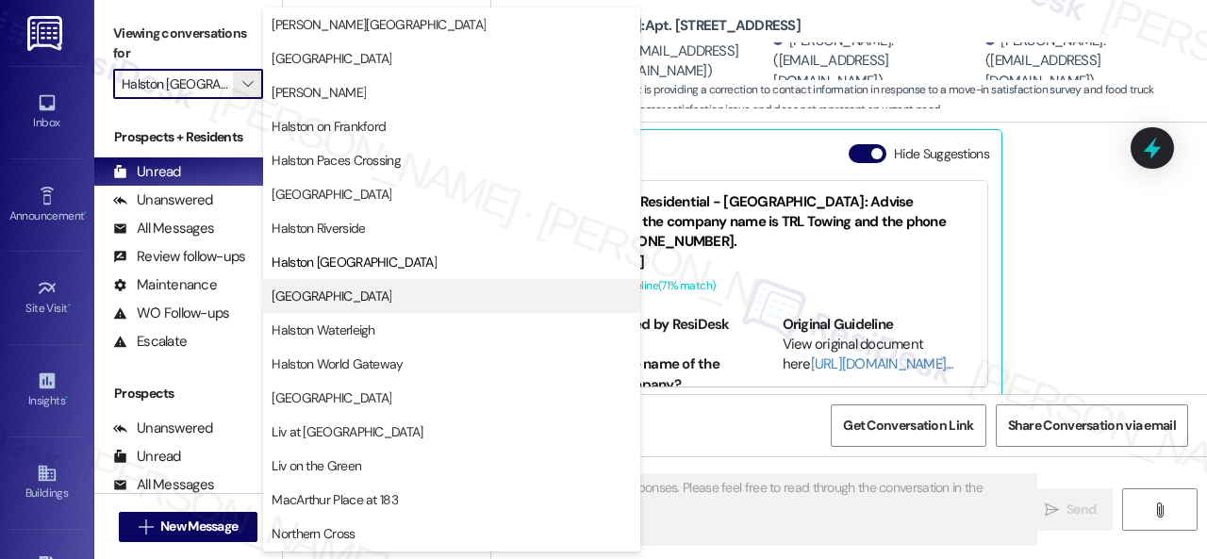
click at [296, 297] on span "Halston South Point" at bounding box center [331, 296] width 120 height 19
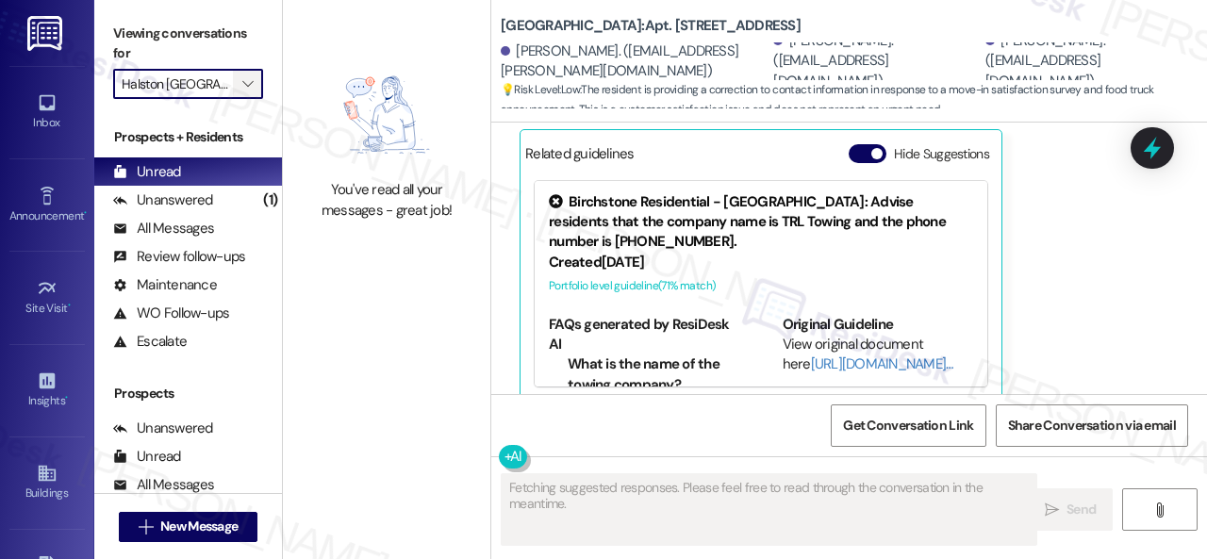
type input "Halston South Point"
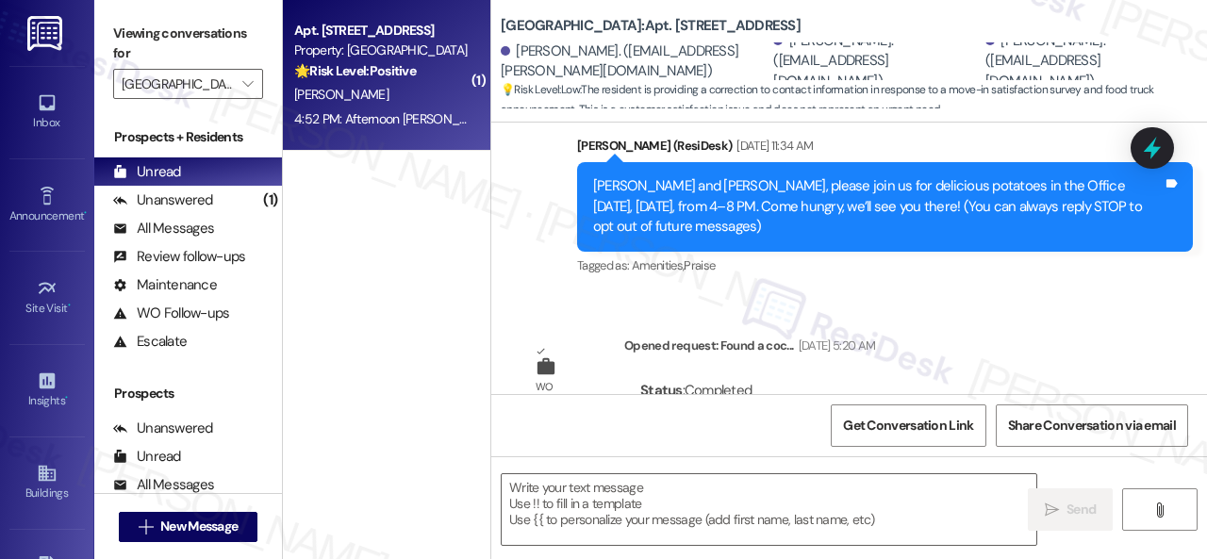
click at [383, 90] on div "A. Stewart" at bounding box center [381, 95] width 178 height 24
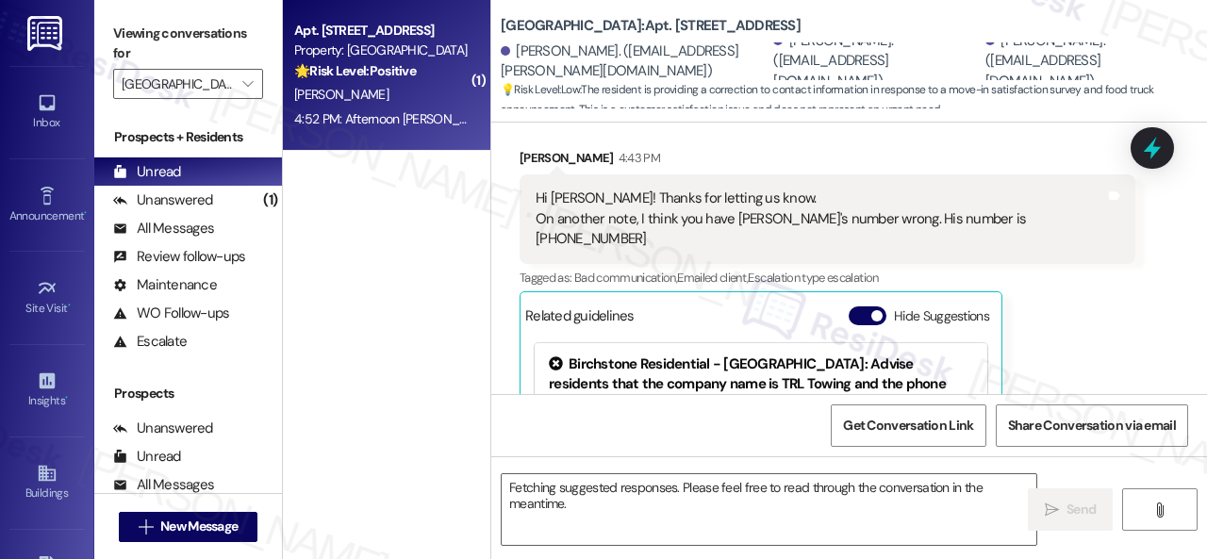
scroll to position [1139, 0]
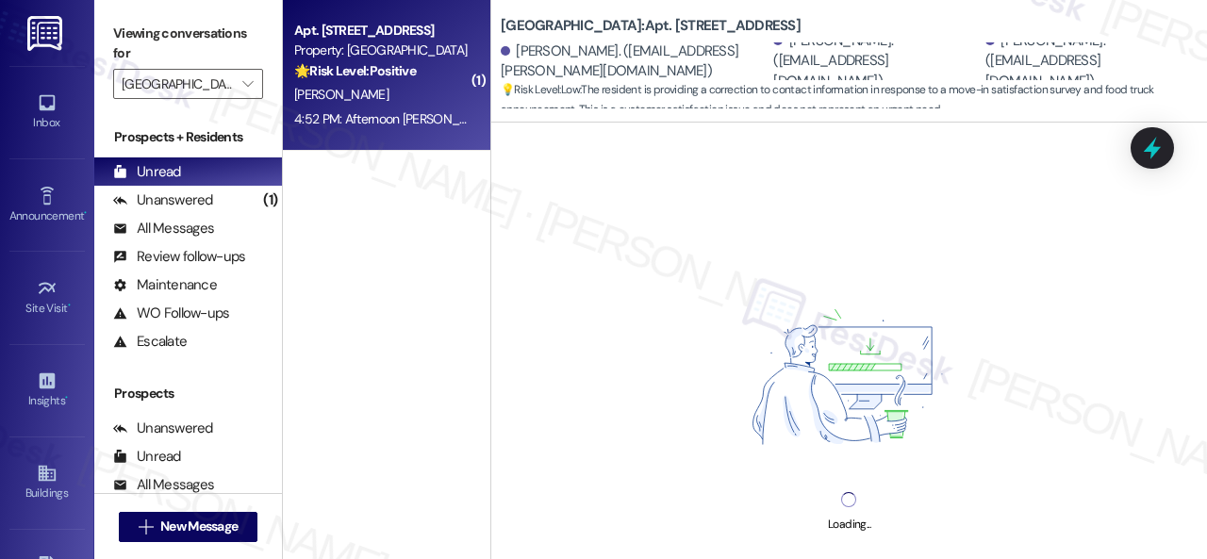
click at [426, 104] on div "A. Stewart" at bounding box center [381, 95] width 178 height 24
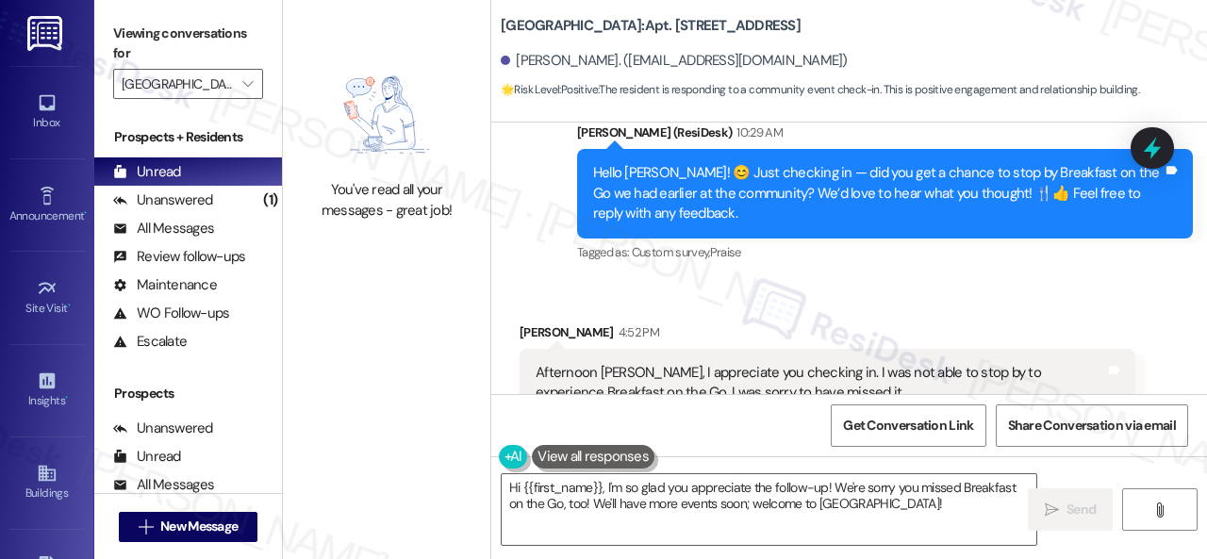
scroll to position [10387, 0]
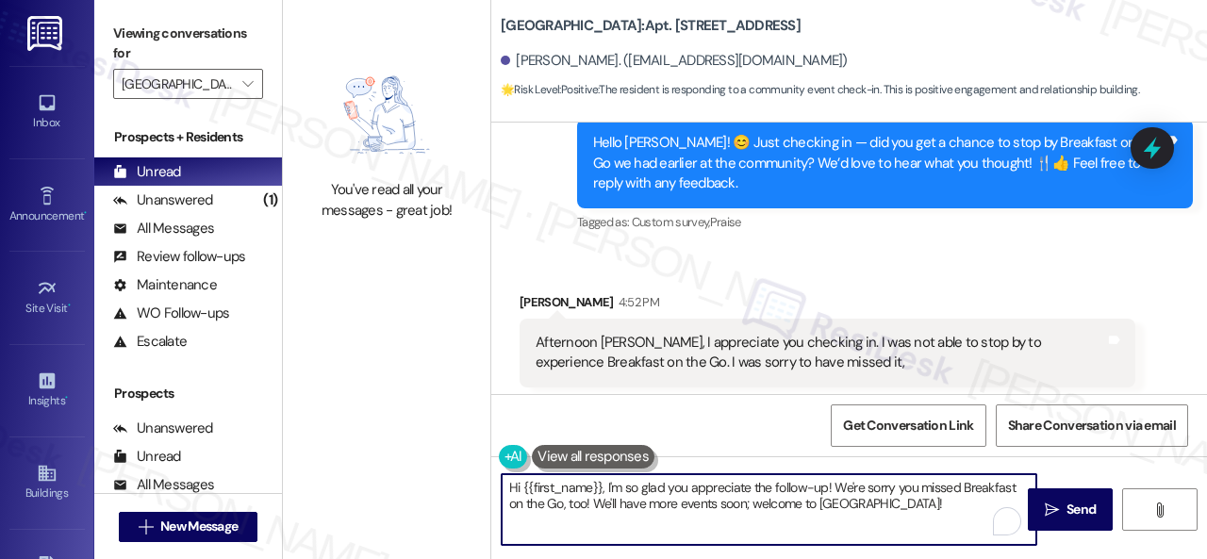
drag, startPoint x: 592, startPoint y: 504, endPoint x: 434, endPoint y: 459, distance: 164.7
click at [439, 459] on div "You've read all your messages - great job! Halston South Point: Apt. 1207, 1 Ha…" at bounding box center [745, 279] width 924 height 559
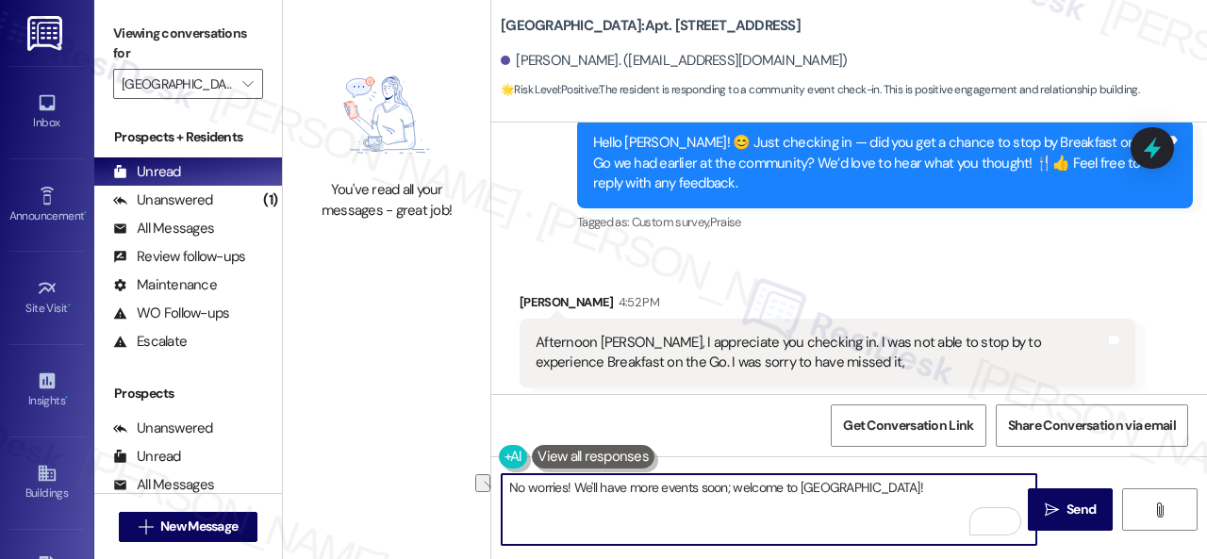
drag, startPoint x: 726, startPoint y: 485, endPoint x: 905, endPoint y: 485, distance: 179.1
click at [905, 485] on textarea "No worries! We'll have more events soon; welcome to Halston South Point!" at bounding box center [769, 509] width 535 height 71
click at [859, 495] on textarea "No worries! We'll have more events soon!" at bounding box center [769, 509] width 535 height 71
type textarea "No worries! We'll have more events soon! Enjoy your day!"
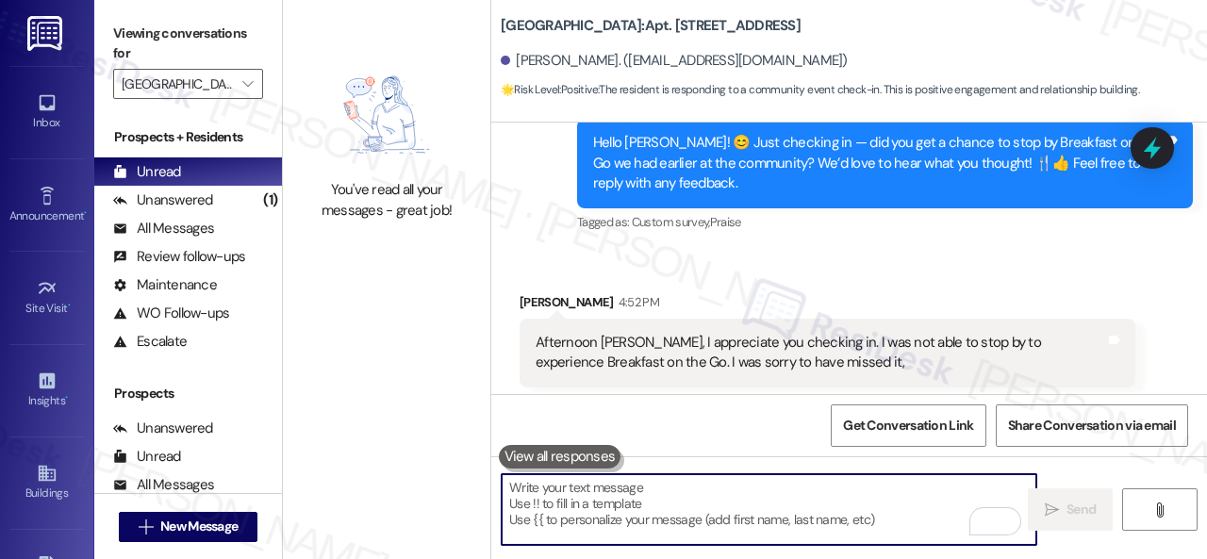
scroll to position [10668, 0]
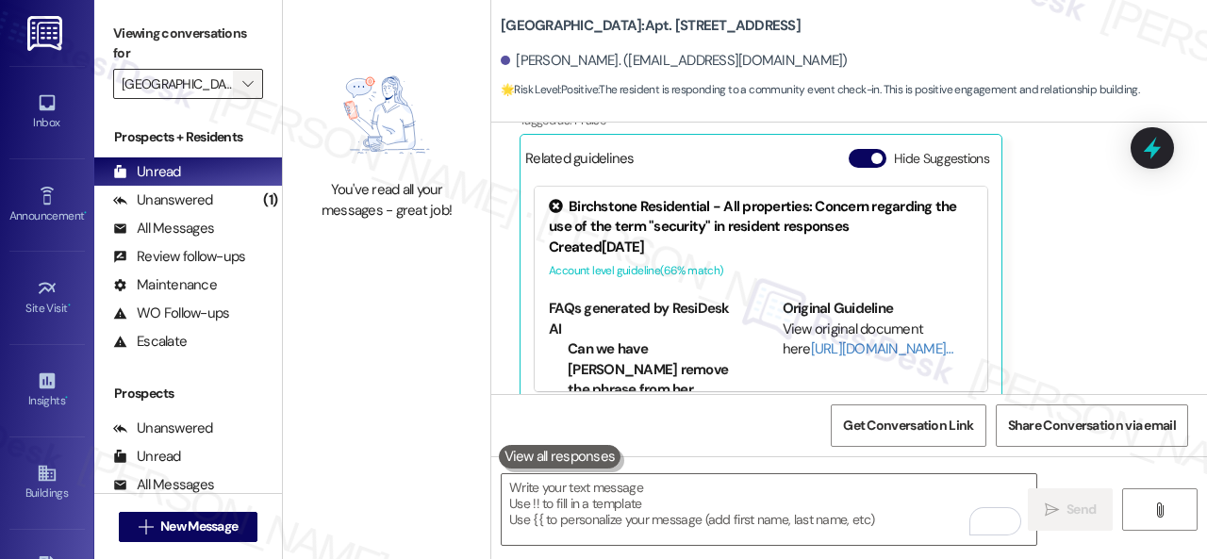
click at [255, 86] on span "" at bounding box center [248, 84] width 18 height 30
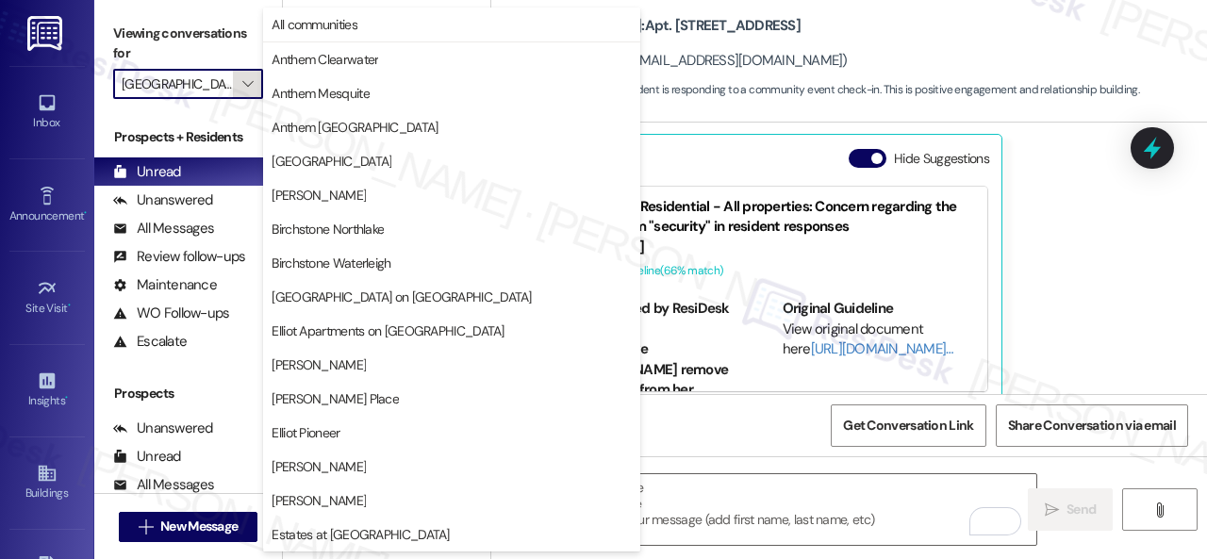
scroll to position [646, 0]
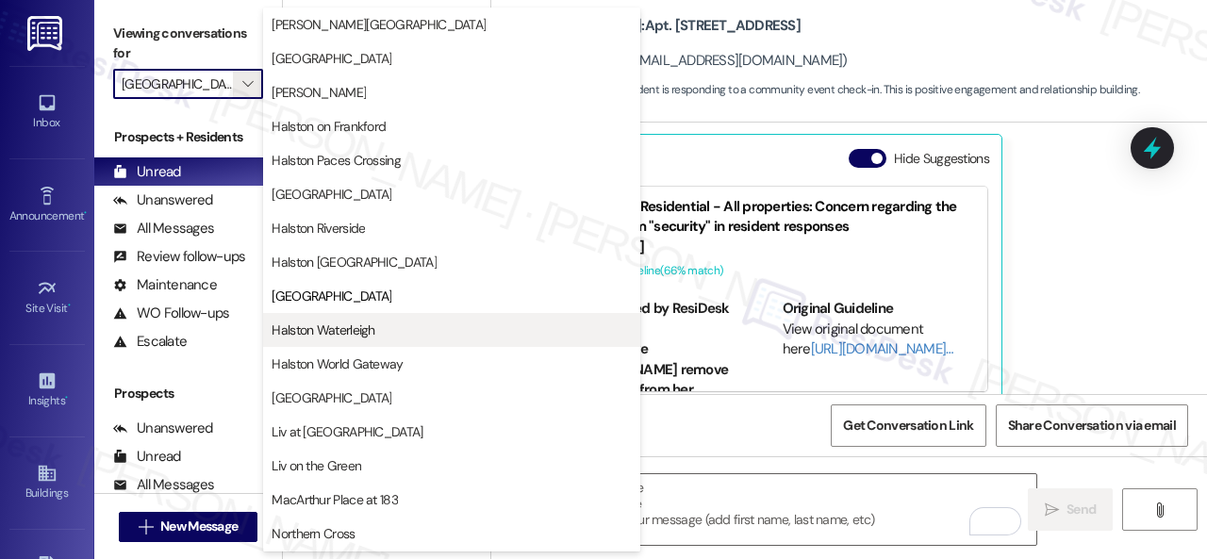
click at [349, 323] on span "Halston Waterleigh" at bounding box center [322, 330] width 103 height 19
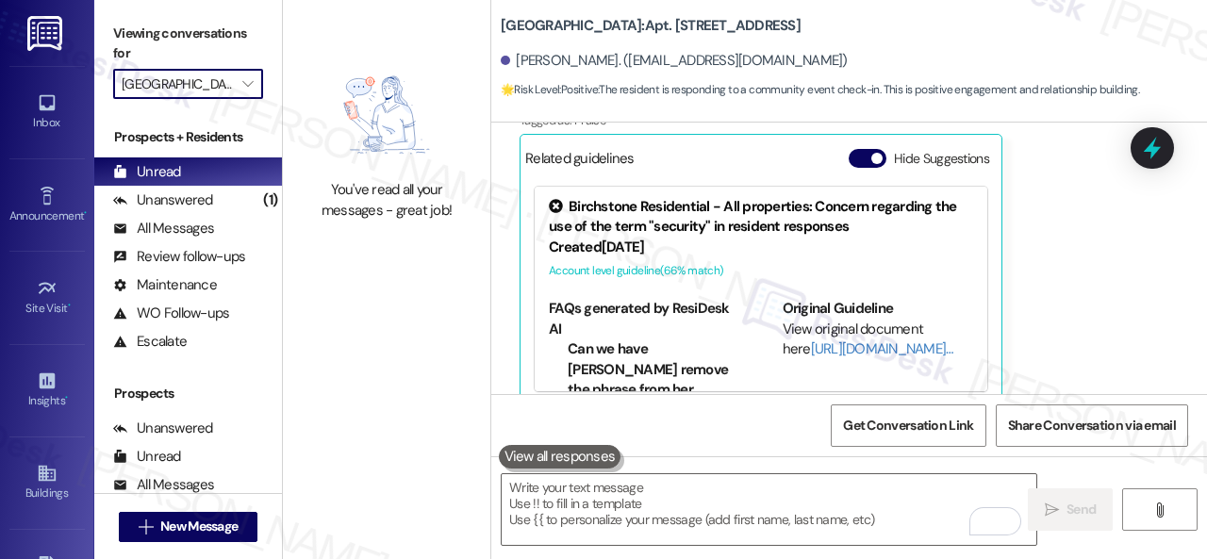
type input "Halston Waterleigh"
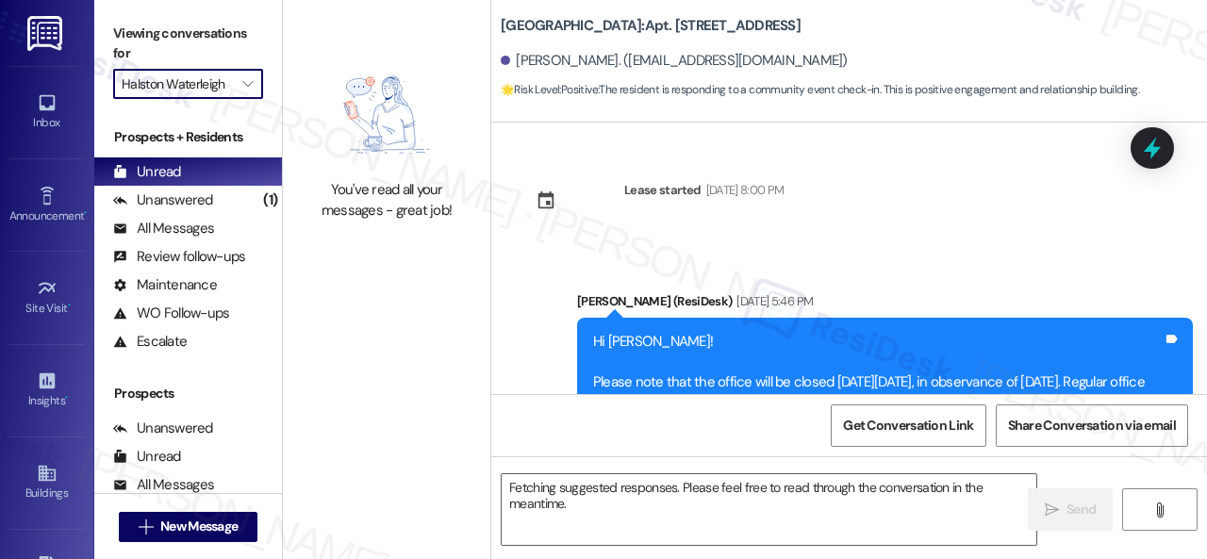
scroll to position [10668, 0]
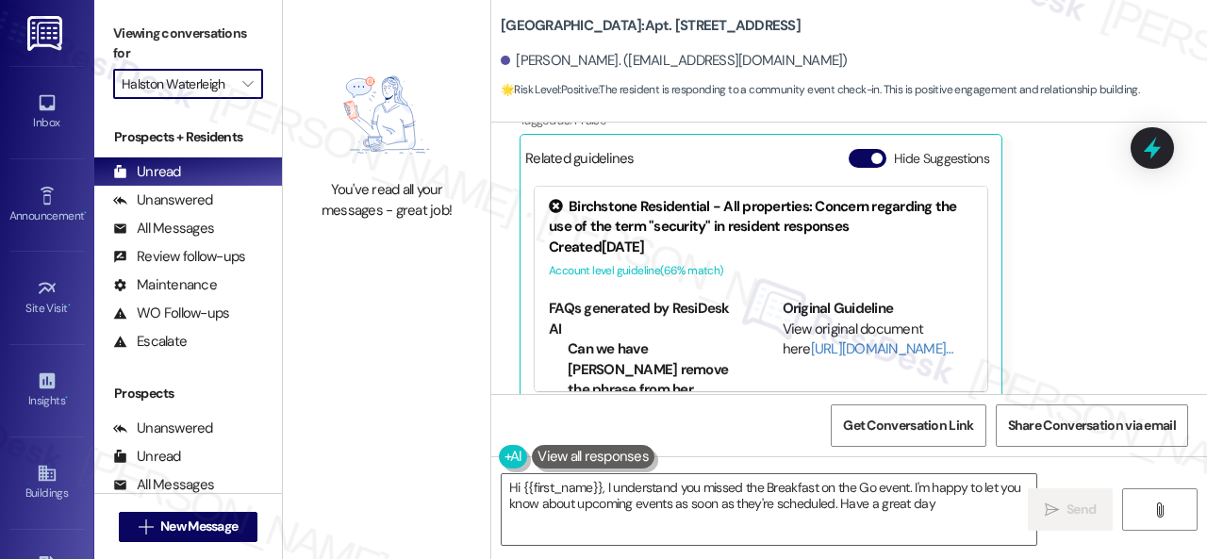
type textarea "Hi {{first_name}}, I understand you missed the Breakfast on the Go event. I'm h…"
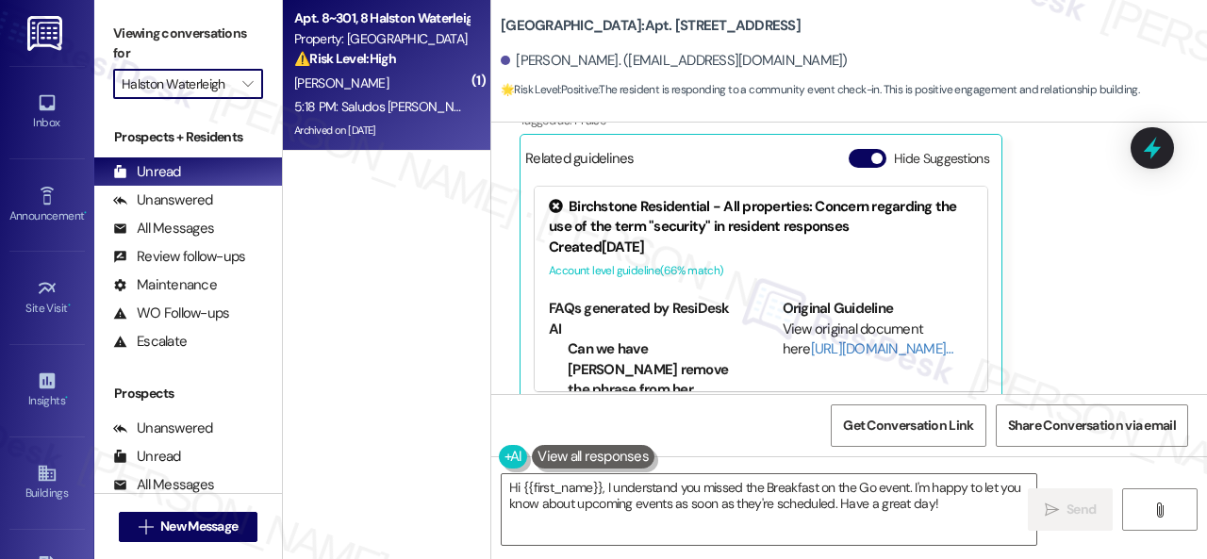
click at [460, 97] on div "5:18 PM: Saludos Sarah si este fin de semana me pongo al día seguro 5:18 PM: Sa…" at bounding box center [381, 107] width 178 height 24
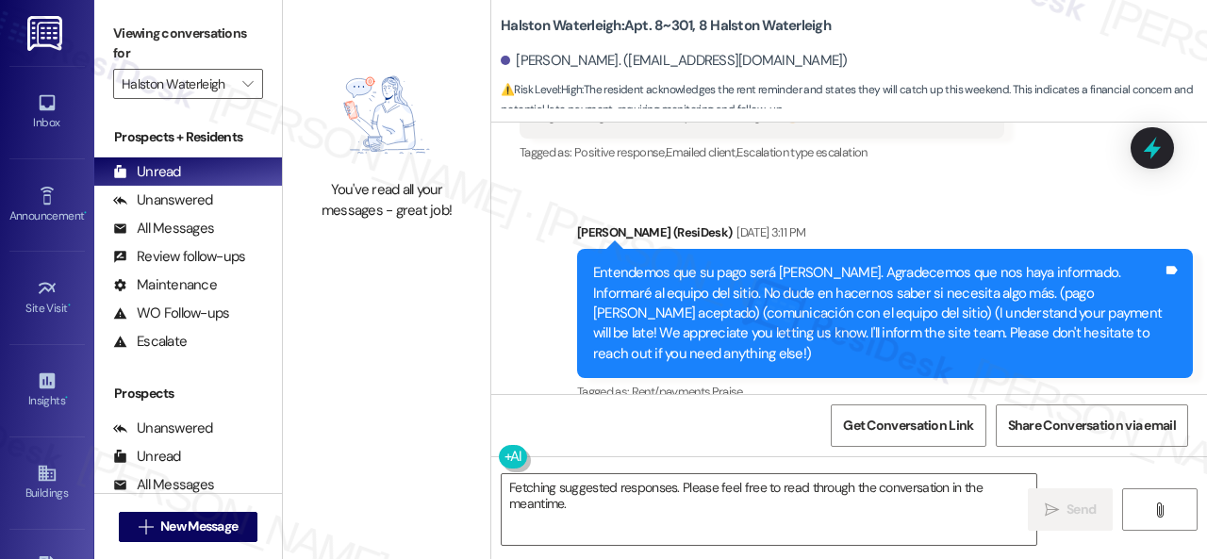
scroll to position [42261, 0]
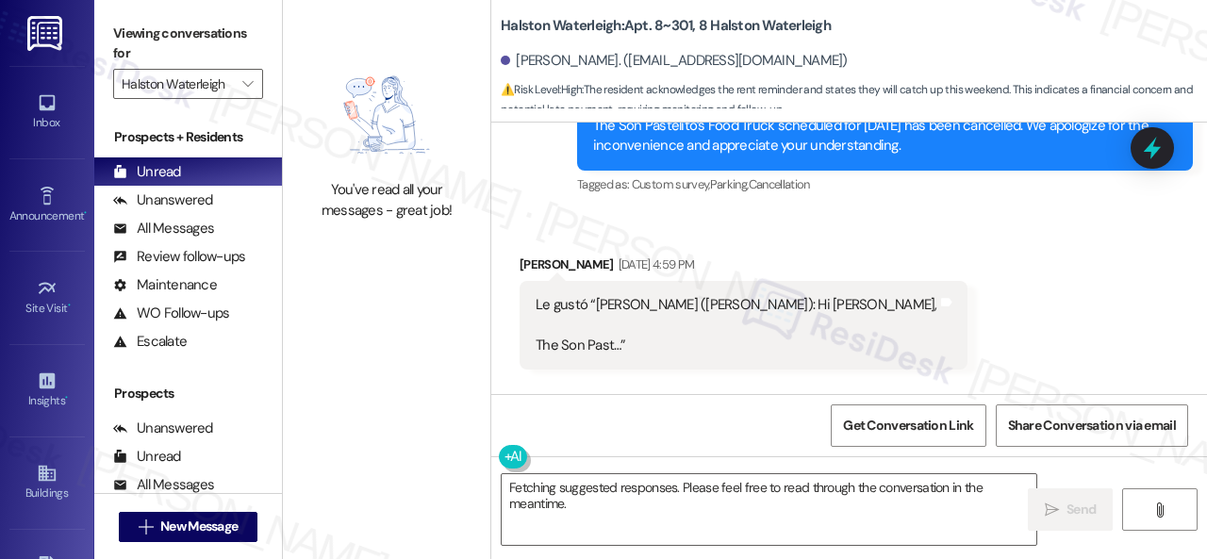
click at [337, 412] on div "You've read all your messages - great job! Halston Waterleigh: Apt. 8~301, 8 Ha…" at bounding box center [745, 279] width 924 height 559
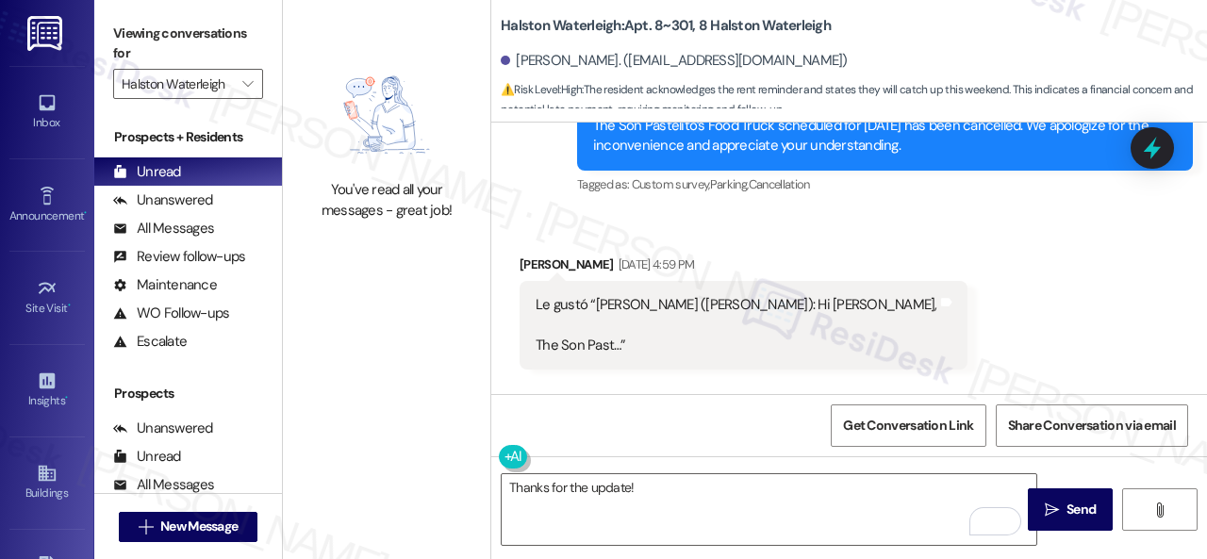
click at [570, 419] on div "Get Conversation Link Share Conversation via email" at bounding box center [849, 425] width 716 height 62
type textarea "Gracias por la actualización (Thanks for the update!)"
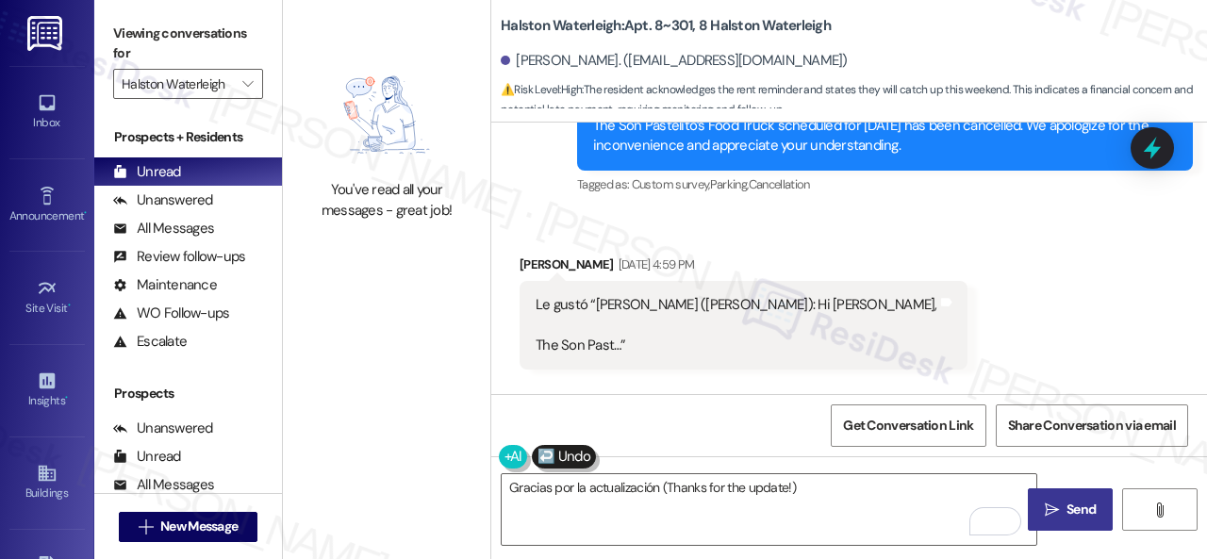
click at [1075, 501] on span "Send" at bounding box center [1080, 510] width 29 height 20
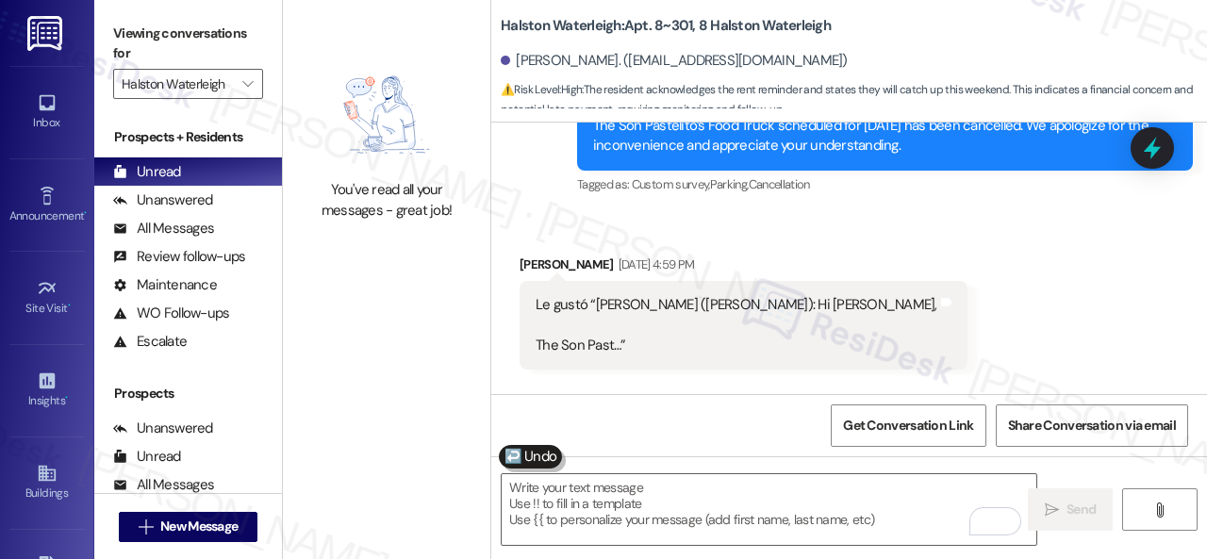
scroll to position [44051, 0]
